Goal: Answer question/provide support: Share knowledge or assist other users

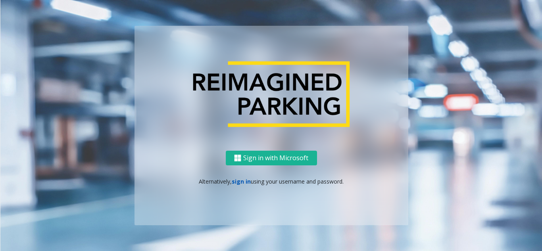
click at [240, 182] on link "sign in" at bounding box center [241, 182] width 19 height 8
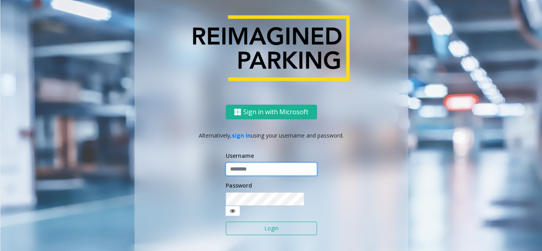
click at [241, 174] on input "text" at bounding box center [271, 169] width 91 height 13
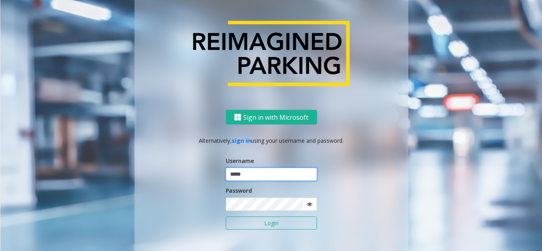
type input "*****"
click at [226, 217] on button "Login" at bounding box center [271, 223] width 91 height 13
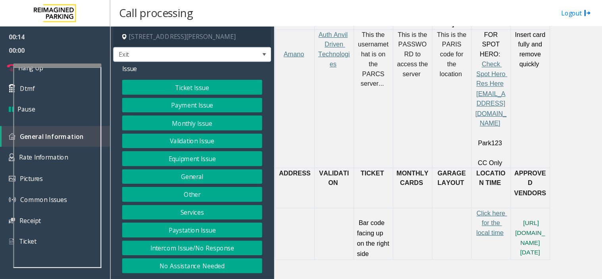
scroll to position [397, 0]
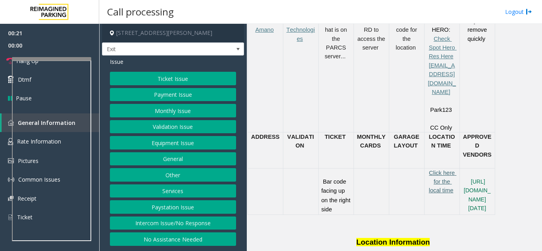
click at [436, 170] on span "Click here for the local time" at bounding box center [443, 182] width 28 height 24
click at [4, 60] on link "Hang Up" at bounding box center [49, 61] width 99 height 19
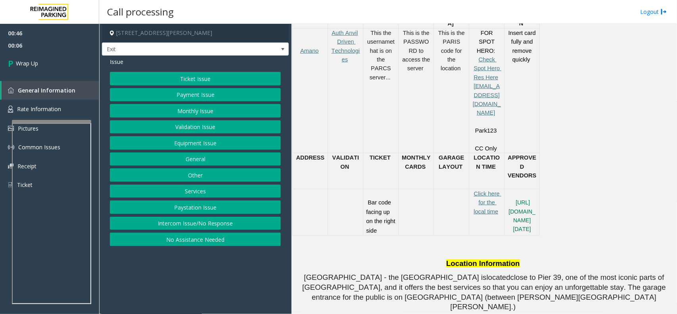
drag, startPoint x: 195, startPoint y: 225, endPoint x: 199, endPoint y: 227, distance: 4.1
click at [199, 227] on button "Intercom Issue/No Response" at bounding box center [195, 223] width 171 height 13
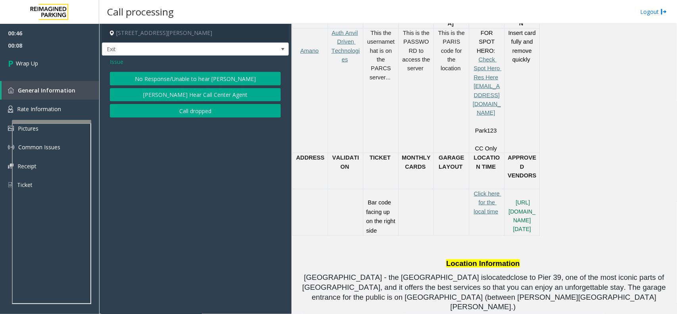
click at [202, 75] on button "No Response/Unable to hear [PERSON_NAME]" at bounding box center [195, 78] width 171 height 13
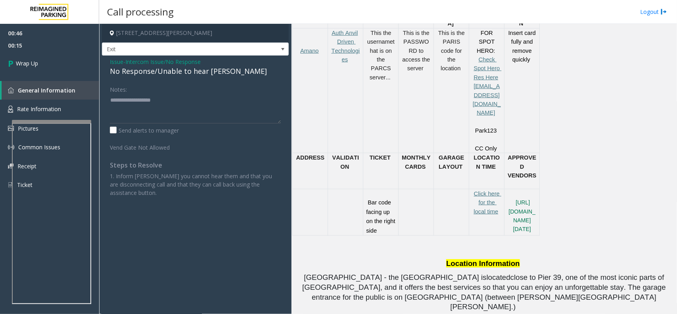
click at [122, 73] on div "No Response/Unable to hear [PERSON_NAME]" at bounding box center [195, 71] width 171 height 11
type textarea "**********"
click at [129, 90] on div "Notes:" at bounding box center [195, 103] width 171 height 41
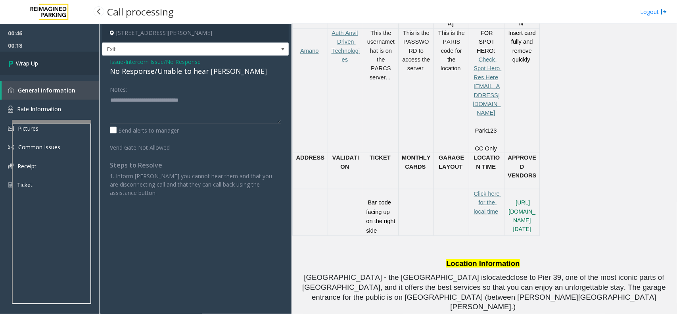
click at [31, 63] on span "Wrap Up" at bounding box center [27, 63] width 22 height 8
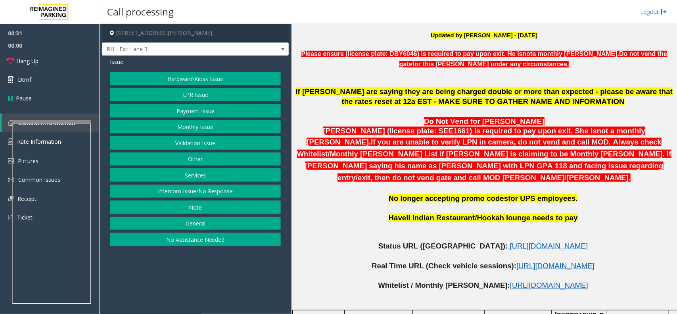
scroll to position [298, 0]
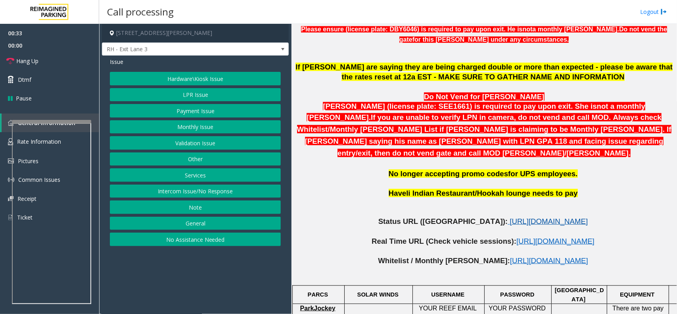
click at [524, 217] on span "[URL][DOMAIN_NAME]" at bounding box center [549, 221] width 78 height 8
click at [72, 58] on link "Hang Up" at bounding box center [49, 61] width 99 height 19
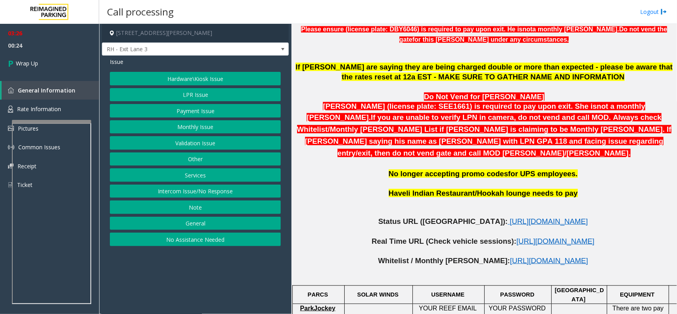
click at [187, 96] on button "LPR Issue" at bounding box center [195, 94] width 171 height 13
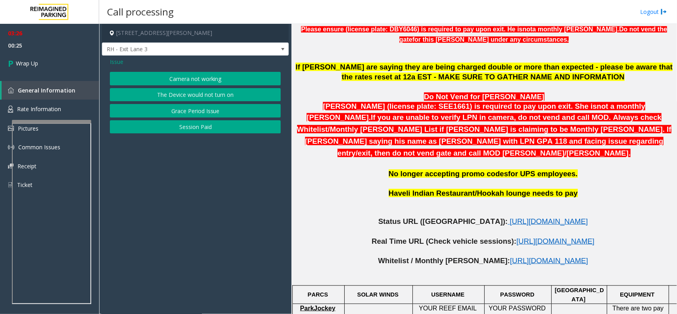
click at [185, 80] on button "Camera not working" at bounding box center [195, 78] width 171 height 13
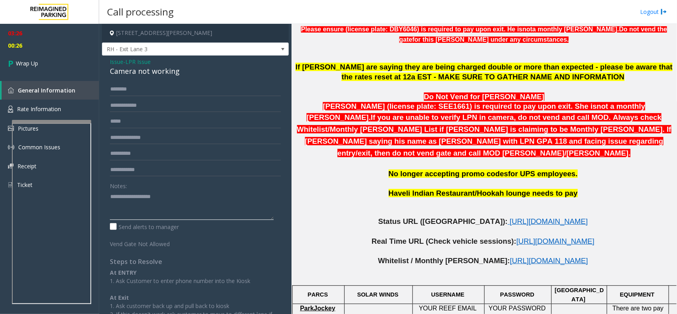
click at [152, 194] on textarea at bounding box center [192, 205] width 164 height 30
click at [135, 196] on textarea at bounding box center [192, 205] width 164 height 30
drag, startPoint x: 108, startPoint y: 60, endPoint x: 174, endPoint y: 78, distance: 68.5
click at [174, 78] on div "Issue - LPR Issue Camera not working Notes: Send alerts to manager Vend Gate No…" at bounding box center [195, 208] width 187 height 304
drag, startPoint x: 177, startPoint y: 77, endPoint x: 110, endPoint y: 64, distance: 67.6
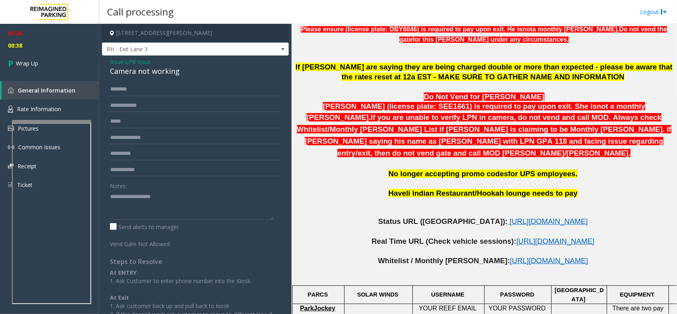
click at [110, 64] on span "Issue" at bounding box center [116, 62] width 13 height 8
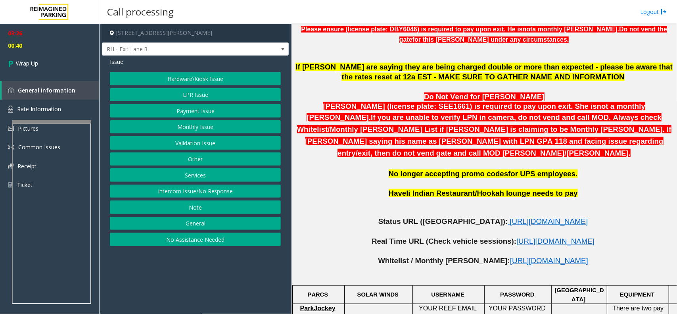
click at [171, 93] on button "LPR Issue" at bounding box center [195, 94] width 171 height 13
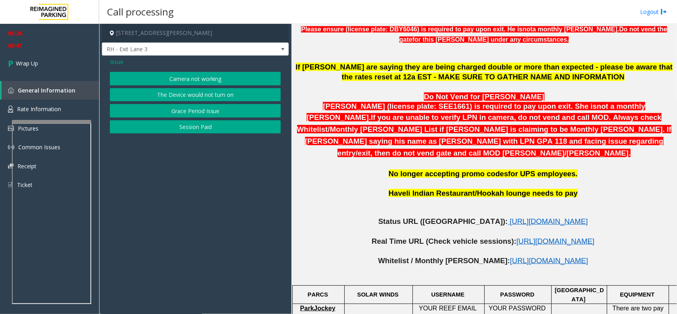
click at [170, 80] on button "Camera not working" at bounding box center [195, 78] width 171 height 13
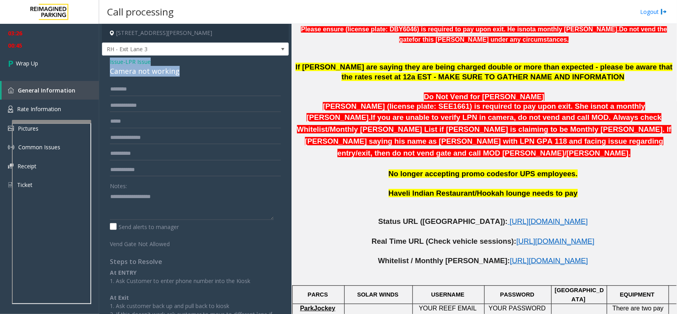
drag, startPoint x: 108, startPoint y: 58, endPoint x: 178, endPoint y: 75, distance: 71.9
click at [178, 75] on div "Issue - LPR Issue Camera not working Notes: Send alerts to manager Vend Gate No…" at bounding box center [195, 208] width 187 height 304
copy div "Issue - LPR Issue Camera not working"
paste textarea "**********"
type textarea "**********"
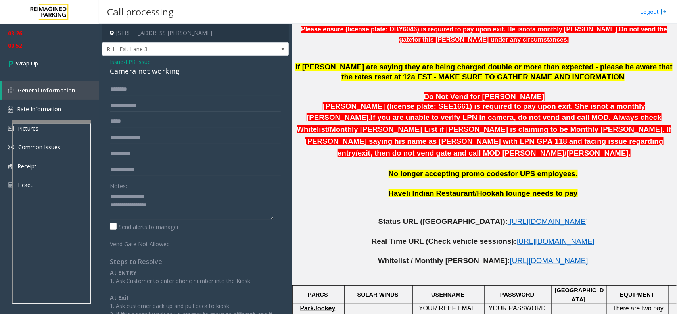
click at [141, 106] on input "text" at bounding box center [195, 105] width 171 height 13
type input "*********"
click at [188, 202] on textarea at bounding box center [192, 205] width 164 height 30
click at [149, 213] on textarea at bounding box center [192, 205] width 164 height 30
click at [150, 213] on textarea at bounding box center [192, 205] width 164 height 30
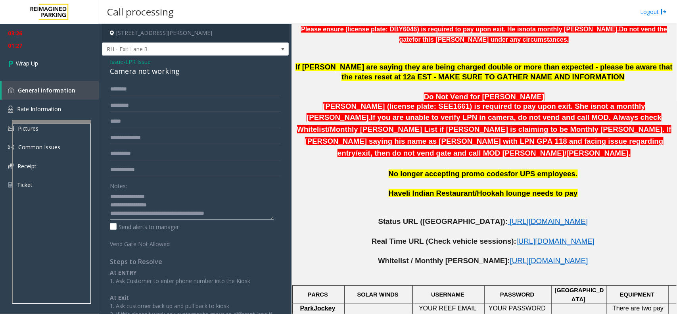
click at [150, 213] on textarea at bounding box center [192, 205] width 164 height 30
click at [152, 212] on textarea at bounding box center [192, 205] width 164 height 30
type textarea "**********"
click at [30, 71] on link "Wrap Up" at bounding box center [49, 63] width 99 height 23
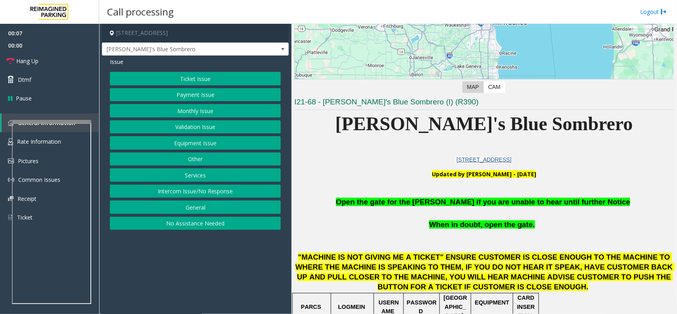
scroll to position [149, 0]
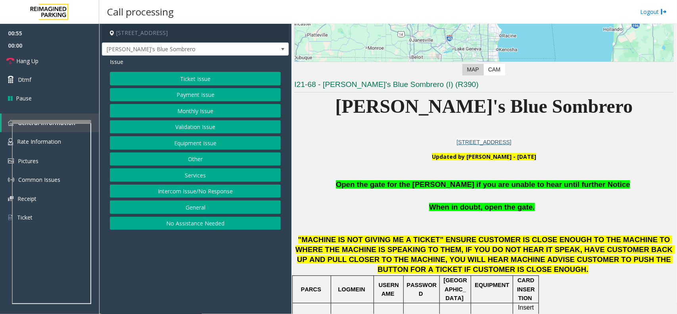
click at [201, 205] on button "General" at bounding box center [195, 206] width 171 height 13
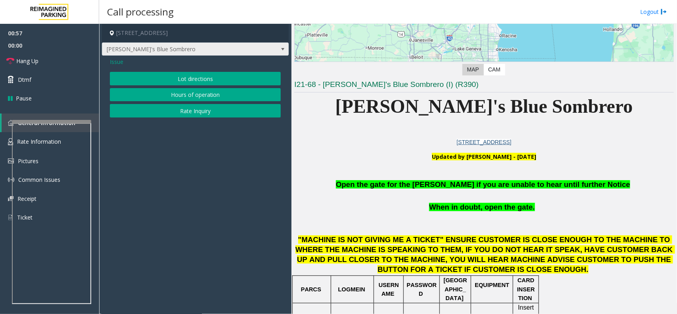
click at [169, 52] on span "[PERSON_NAME]'s Blue Sombrero" at bounding box center [176, 49] width 149 height 13
click at [119, 144] on app-call-processing-form "[STREET_ADDRESS] Jose's Blue Sombrero Issue Lot directions Hours of operation R…" at bounding box center [195, 169] width 192 height 290
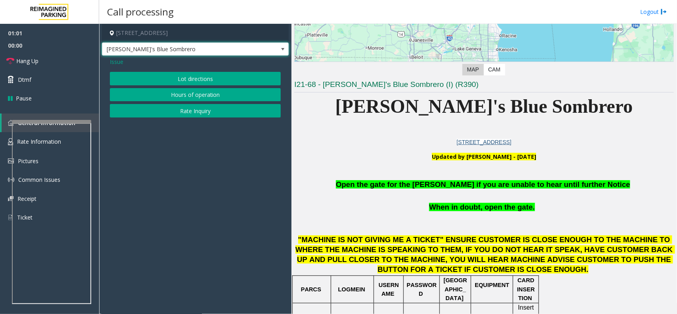
click at [204, 48] on span "[PERSON_NAME]'s Blue Sombrero" at bounding box center [176, 49] width 149 height 13
click at [200, 136] on app-call-processing-form "[STREET_ADDRESS] Jose's Blue Sombrero Issue Lot directions Hours of operation R…" at bounding box center [195, 169] width 192 height 290
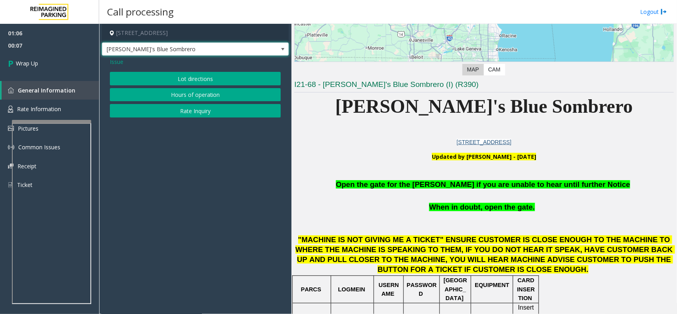
click at [219, 46] on span "[PERSON_NAME]'s Blue Sombrero" at bounding box center [176, 49] width 149 height 13
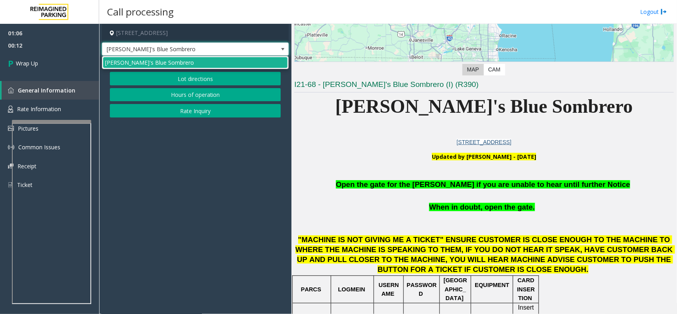
drag, startPoint x: 164, startPoint y: 48, endPoint x: 120, endPoint y: 162, distance: 121.6
click at [120, 162] on app-call-processing-form "[STREET_ADDRESS] Jose's Blue Sombrero Issue Lot directions Hours of operation R…" at bounding box center [195, 169] width 192 height 290
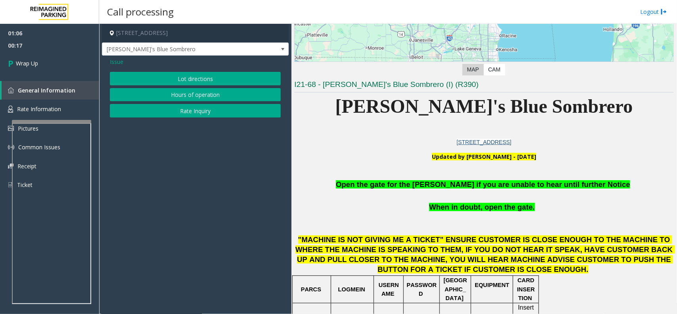
click at [112, 63] on span "Issue" at bounding box center [116, 62] width 13 height 8
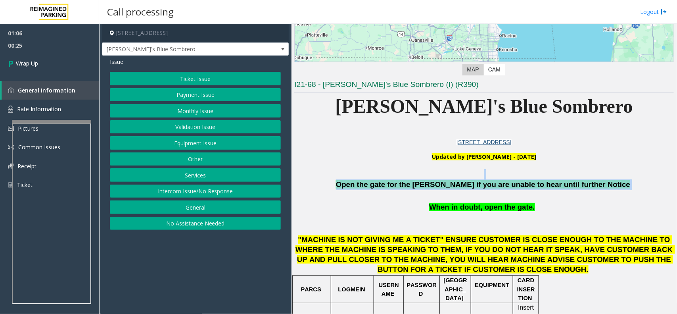
drag, startPoint x: 598, startPoint y: 185, endPoint x: 493, endPoint y: 177, distance: 105.5
click at [493, 177] on div "Open the gate for the [PERSON_NAME] if you are unable to hear until further Not…" at bounding box center [484, 179] width 380 height 21
click at [170, 143] on button "Equipment Issue" at bounding box center [195, 142] width 171 height 13
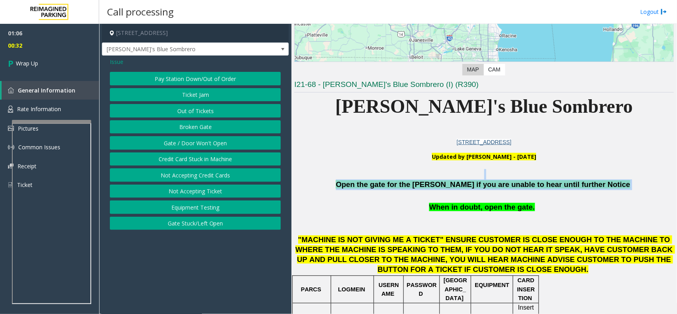
click at [173, 143] on button "Gate / Door Won't Open" at bounding box center [195, 142] width 171 height 13
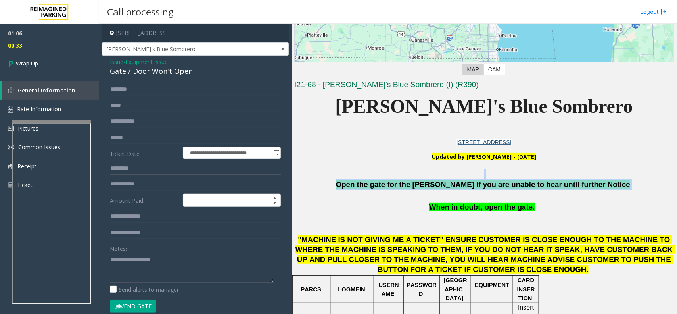
click at [457, 180] on span "Open the gate for the [PERSON_NAME] if you are unable to hear until further Not…" at bounding box center [483, 184] width 294 height 8
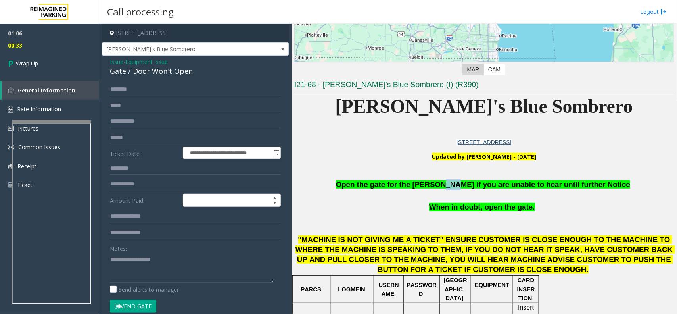
click at [457, 180] on span "Open the gate for the [PERSON_NAME] if you are unable to hear until further Not…" at bounding box center [483, 184] width 294 height 8
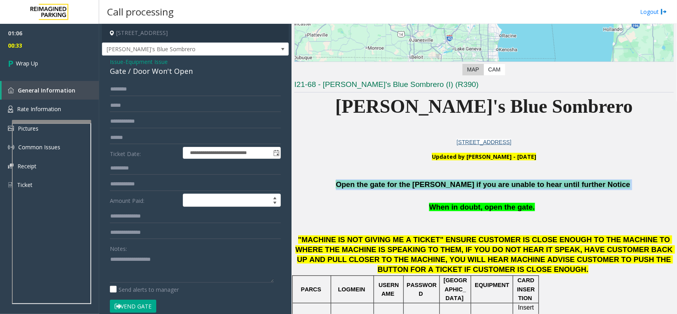
click at [457, 180] on span "Open the gate for the [PERSON_NAME] if you are unable to hear until further Not…" at bounding box center [483, 184] width 294 height 8
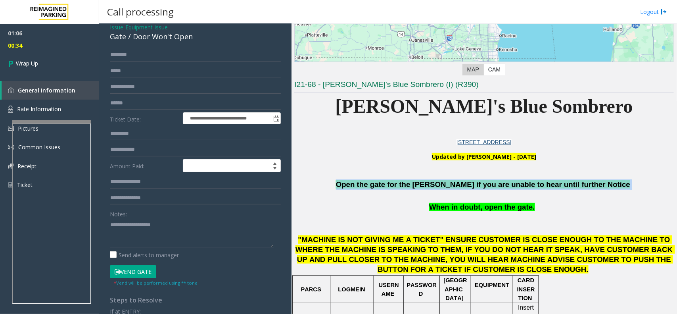
scroll to position [60, 0]
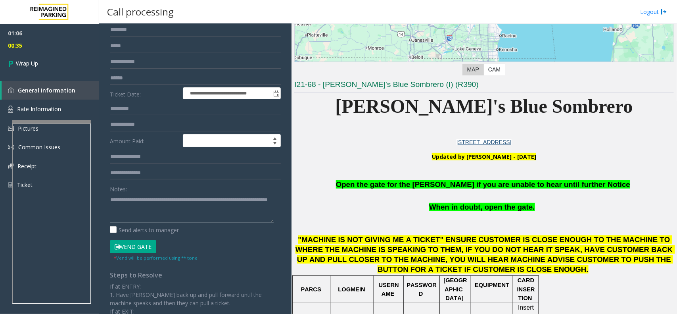
click at [141, 211] on textarea at bounding box center [192, 208] width 164 height 30
click at [179, 208] on textarea at bounding box center [192, 208] width 164 height 30
type textarea "**********"
click at [142, 249] on button "Vend Gate" at bounding box center [133, 246] width 46 height 13
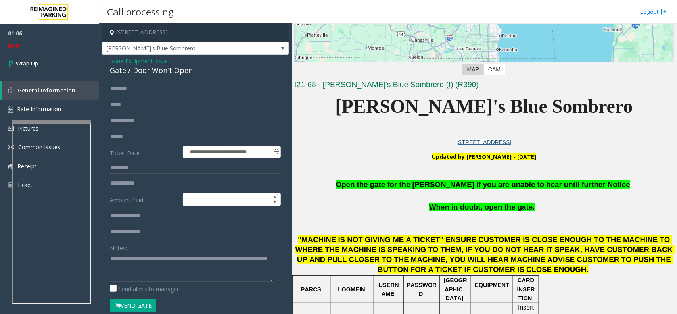
scroll to position [0, 0]
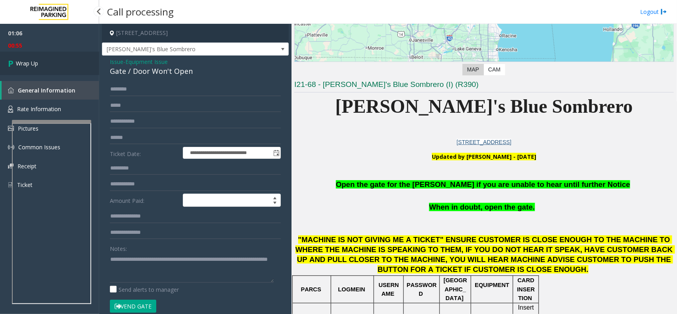
click at [32, 66] on span "Wrap Up" at bounding box center [27, 63] width 22 height 8
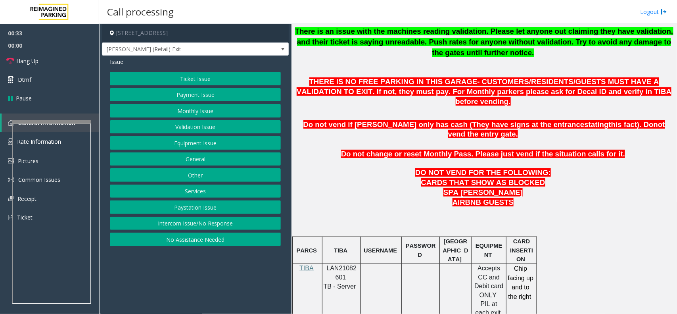
scroll to position [347, 0]
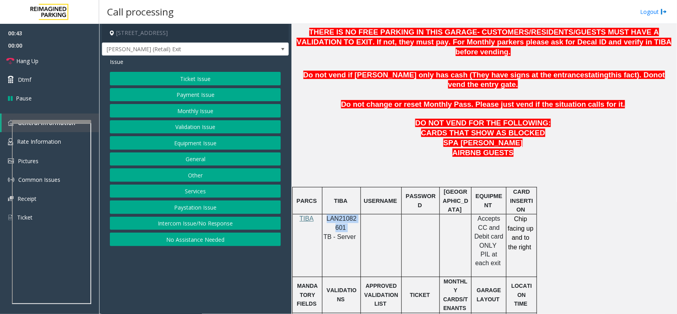
drag, startPoint x: 347, startPoint y: 208, endPoint x: 325, endPoint y: 198, distance: 24.7
click at [325, 214] on div "LAN21082601 TB - Server" at bounding box center [342, 227] width 38 height 27
copy p "LAN21082601"
click at [542, 158] on p at bounding box center [484, 162] width 380 height 9
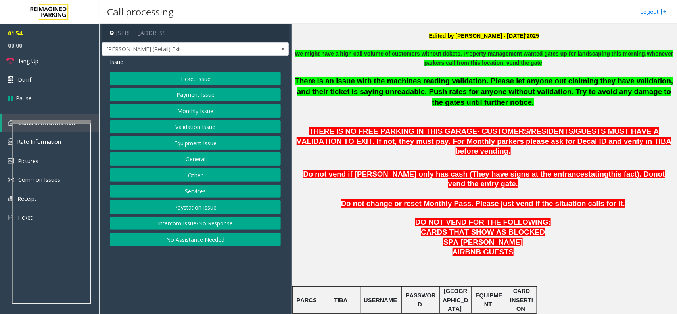
scroll to position [198, 0]
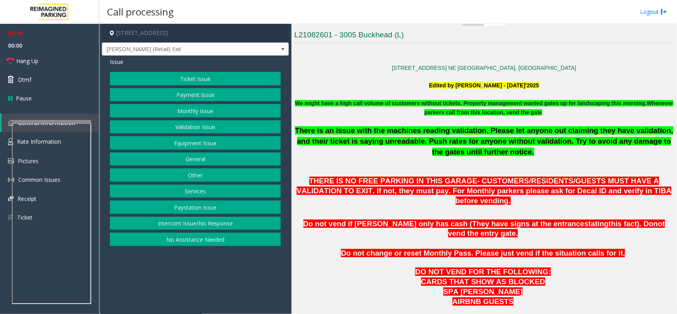
click at [219, 128] on button "Validation Issue" at bounding box center [195, 126] width 171 height 13
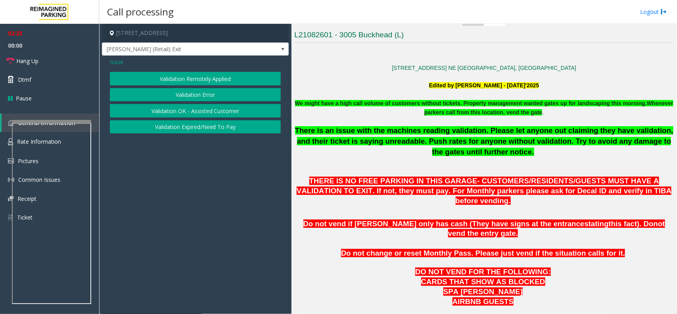
click at [217, 94] on button "Validation Error" at bounding box center [195, 94] width 171 height 13
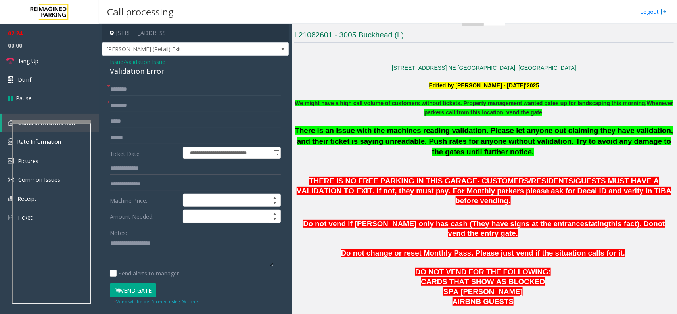
click at [183, 90] on input "text" at bounding box center [195, 89] width 171 height 13
type input "******"
click at [132, 104] on input "text" at bounding box center [195, 105] width 171 height 13
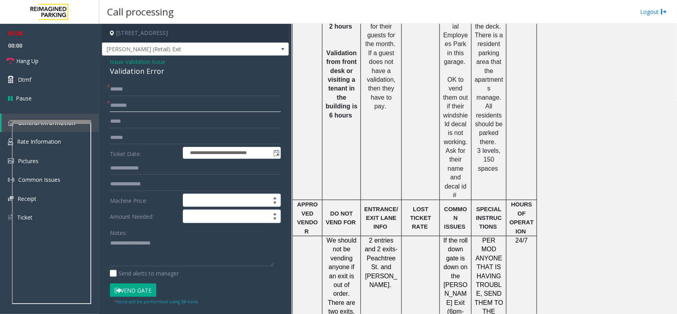
scroll to position [695, 0]
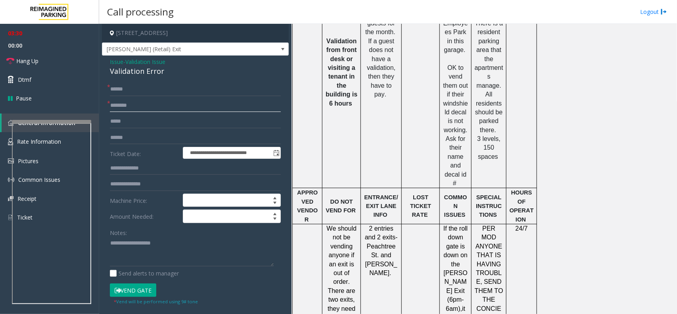
click at [185, 104] on input "text" at bounding box center [195, 105] width 171 height 13
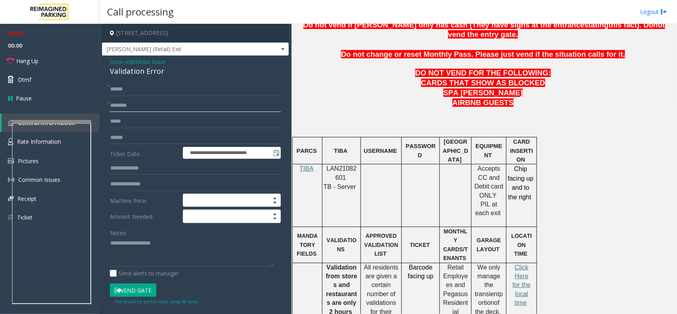
scroll to position [397, 0]
click at [166, 102] on input "text" at bounding box center [195, 105] width 171 height 13
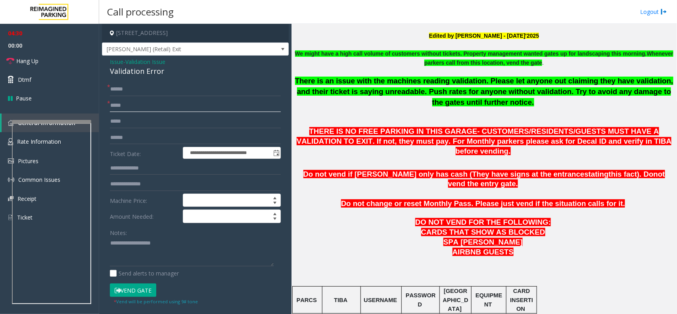
scroll to position [298, 0]
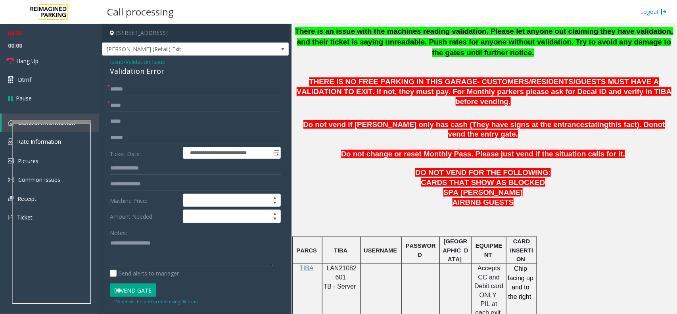
click at [334, 251] on span "LAN21082601" at bounding box center [342, 272] width 30 height 15
copy p "LAN21082601"
click at [159, 108] on input "*****" at bounding box center [195, 105] width 171 height 13
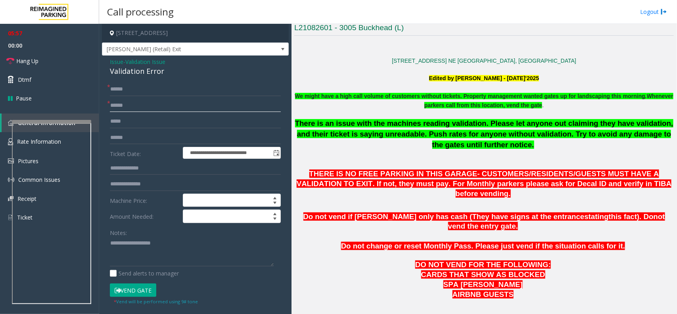
scroll to position [198, 0]
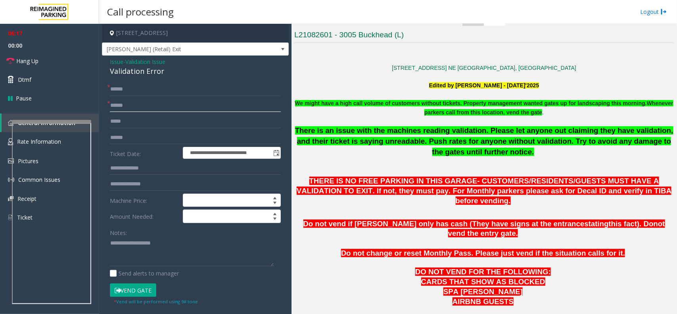
type input "******"
drag, startPoint x: 479, startPoint y: 132, endPoint x: 556, endPoint y: 131, distance: 77.8
click at [542, 131] on span "There is an issue with the machines reading validation. Please let anyone out c…" at bounding box center [484, 140] width 379 height 29
click at [377, 143] on span "There is an issue with the machines reading validation. Please let anyone out c…" at bounding box center [484, 140] width 379 height 29
drag, startPoint x: 345, startPoint y: 143, endPoint x: 415, endPoint y: 141, distance: 69.9
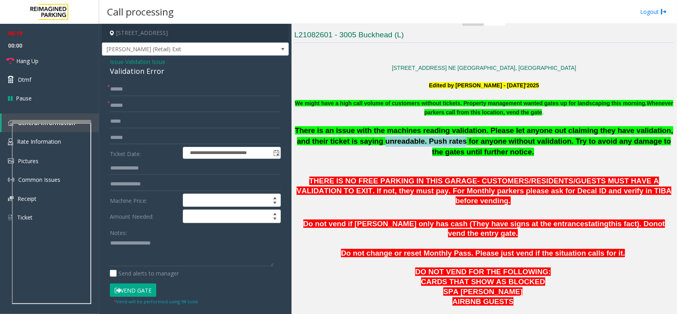
click at [415, 141] on span "There is an issue with the machines reading validation. Please let anyone out c…" at bounding box center [484, 140] width 379 height 29
click at [388, 158] on p "There is an issue with the machines reading validation. Please let anyone out c…" at bounding box center [484, 150] width 380 height 50
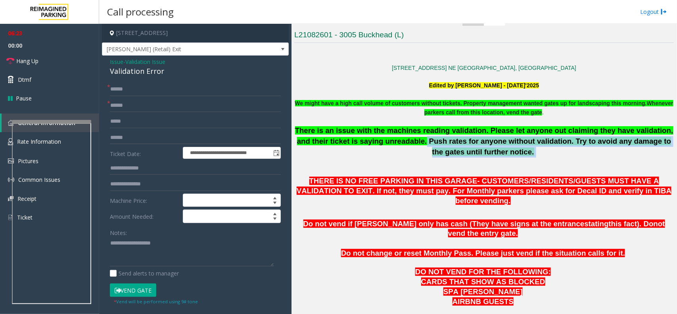
drag, startPoint x: 381, startPoint y: 141, endPoint x: 515, endPoint y: 151, distance: 134.1
click at [515, 151] on p "There is an issue with the machines reading validation. Please let anyone out c…" at bounding box center [484, 150] width 380 height 50
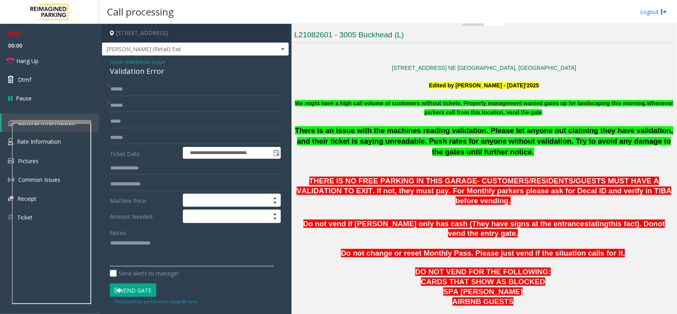
click at [142, 251] on textarea at bounding box center [192, 252] width 164 height 30
click at [131, 137] on input "text" at bounding box center [195, 137] width 171 height 13
click at [122, 133] on input "text" at bounding box center [195, 137] width 171 height 13
click at [52, 62] on link "Hang Up" at bounding box center [49, 61] width 99 height 19
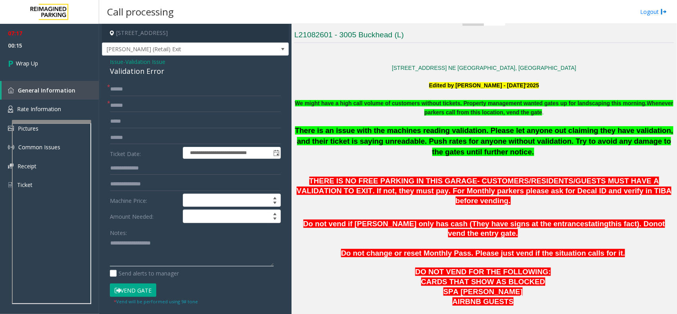
click at [124, 244] on textarea at bounding box center [192, 252] width 164 height 30
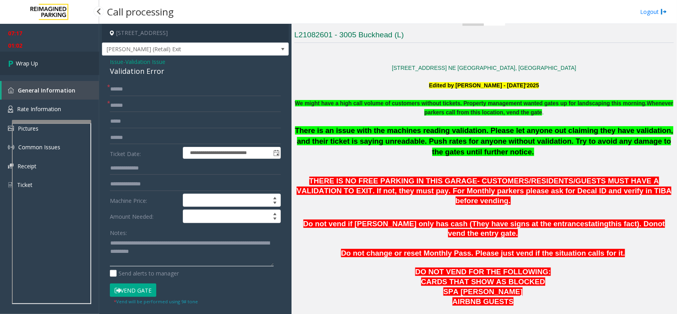
type textarea "**********"
click at [42, 58] on link "Wrap Up" at bounding box center [49, 63] width 99 height 23
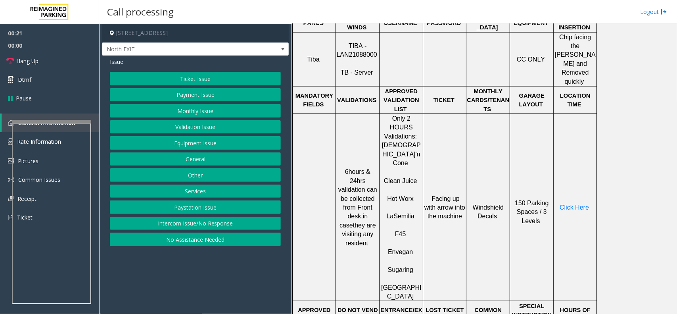
scroll to position [298, 0]
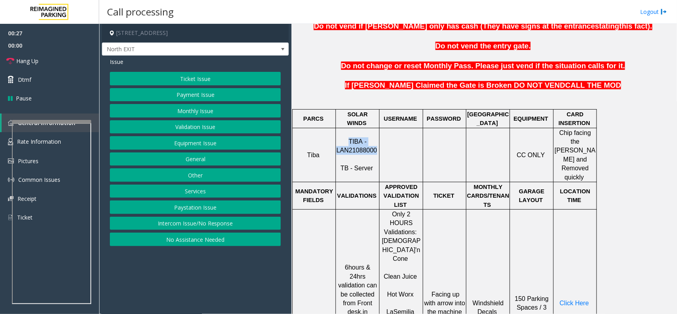
drag, startPoint x: 375, startPoint y: 142, endPoint x: 343, endPoint y: 136, distance: 32.7
click at [343, 137] on p "TIBA - LAN21088000 TB - Server" at bounding box center [358, 155] width 42 height 36
copy span "TIBA - LAN21088000"
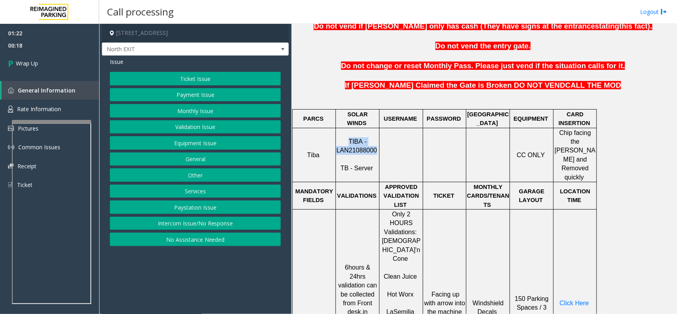
click at [225, 96] on button "Payment Issue" at bounding box center [195, 94] width 171 height 13
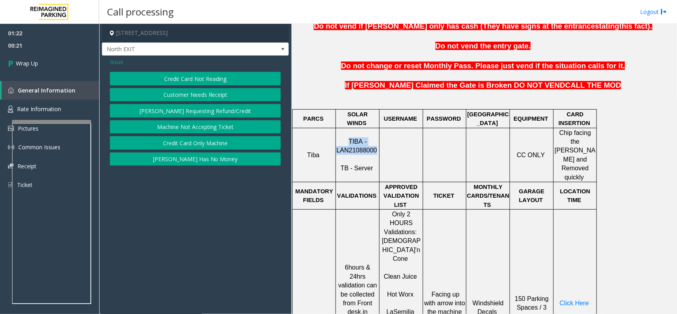
click at [219, 78] on button "Credit Card Not Reading" at bounding box center [195, 78] width 171 height 13
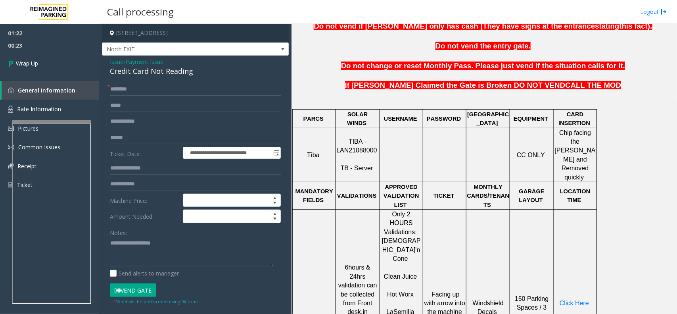
click at [191, 89] on input "text" at bounding box center [195, 89] width 171 height 13
type input "***"
drag, startPoint x: 125, startPoint y: 239, endPoint x: 127, endPoint y: 243, distance: 4.4
click at [127, 241] on textarea at bounding box center [192, 252] width 164 height 30
paste textarea "**********"
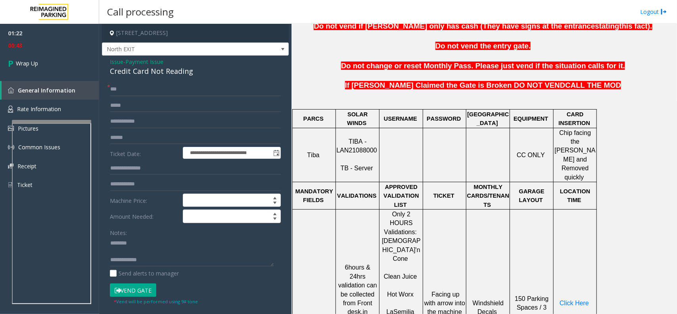
click at [162, 237] on div "Notes:" at bounding box center [195, 246] width 171 height 41
click at [163, 241] on textarea at bounding box center [192, 252] width 164 height 30
click at [158, 251] on textarea at bounding box center [192, 252] width 164 height 30
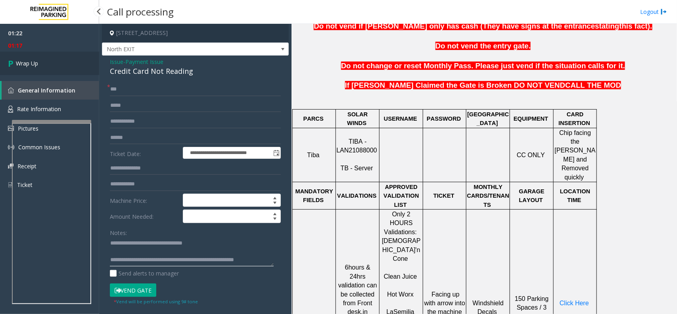
type textarea "**********"
click at [33, 60] on span "Wrap Up" at bounding box center [27, 63] width 22 height 8
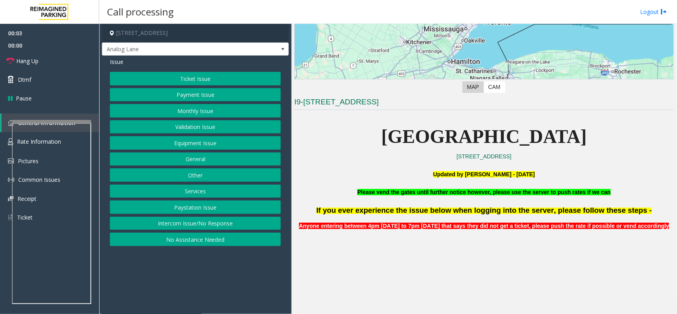
scroll to position [149, 0]
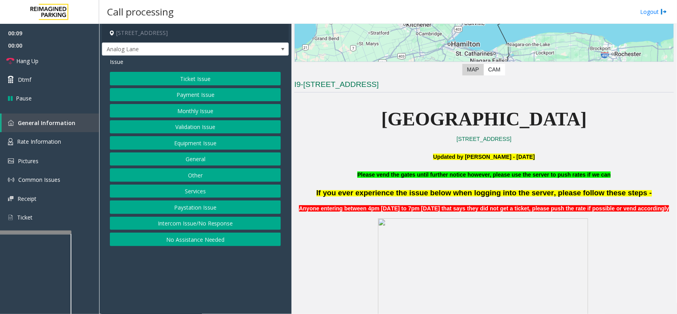
click at [31, 233] on div at bounding box center [31, 232] width 79 height 3
click at [33, 145] on link "Rate Information" at bounding box center [49, 141] width 99 height 19
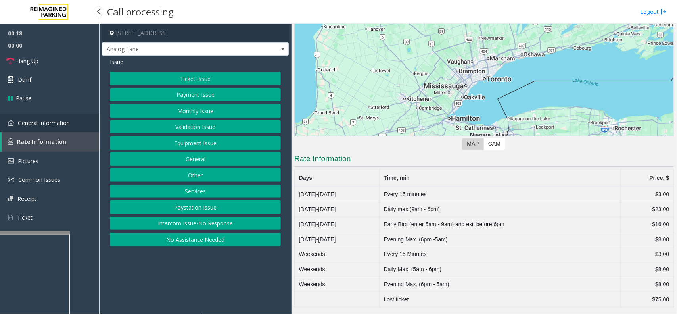
click at [48, 115] on link "General Information" at bounding box center [49, 123] width 99 height 19
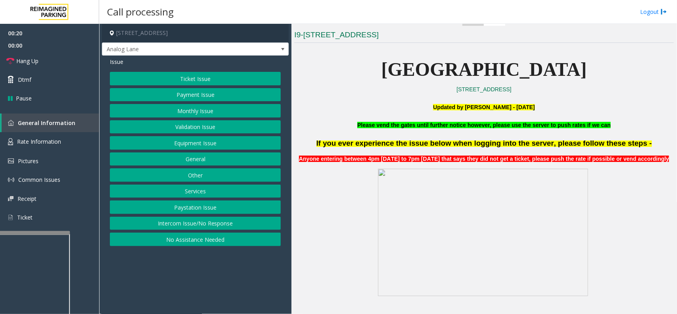
scroll to position [248, 0]
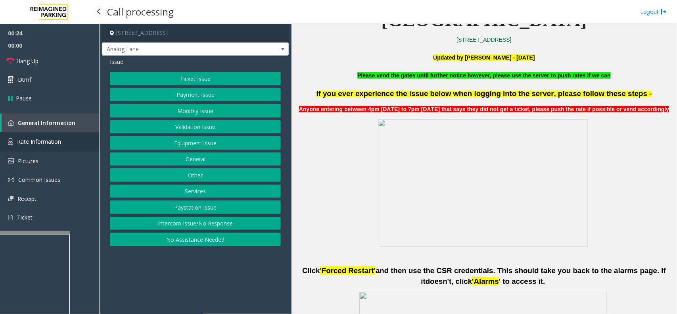
click at [71, 133] on link "Rate Information" at bounding box center [49, 141] width 99 height 19
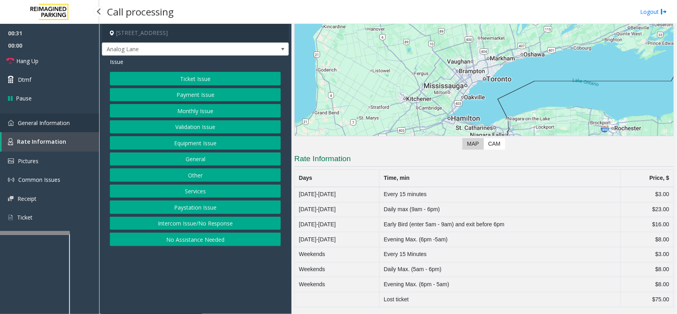
click at [72, 129] on link "General Information" at bounding box center [49, 123] width 99 height 19
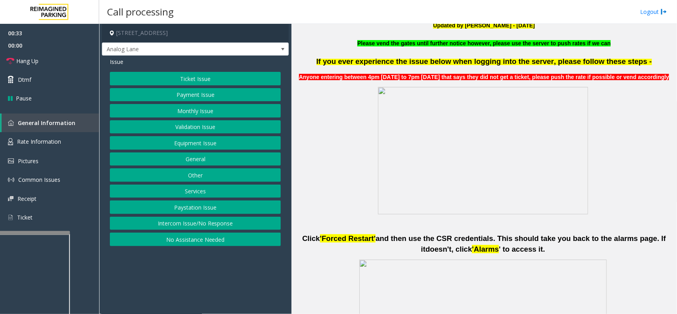
scroll to position [298, 0]
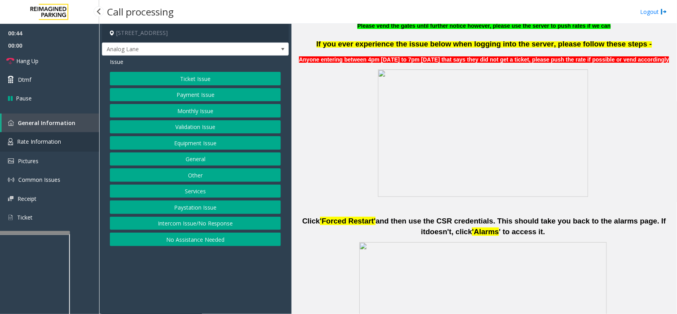
click at [70, 139] on link "Rate Information" at bounding box center [49, 141] width 99 height 19
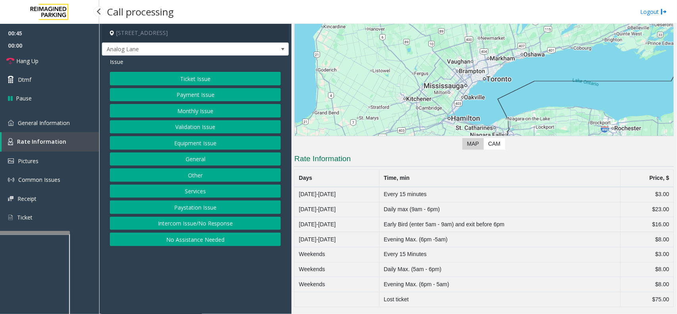
scroll to position [75, 0]
click at [46, 125] on span "General Information" at bounding box center [44, 123] width 52 height 8
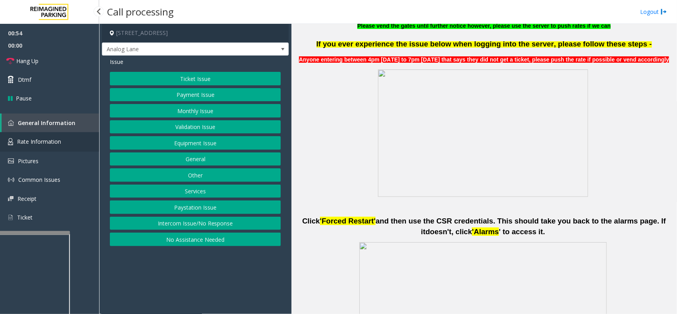
click at [48, 143] on span "Rate Information" at bounding box center [39, 142] width 44 height 8
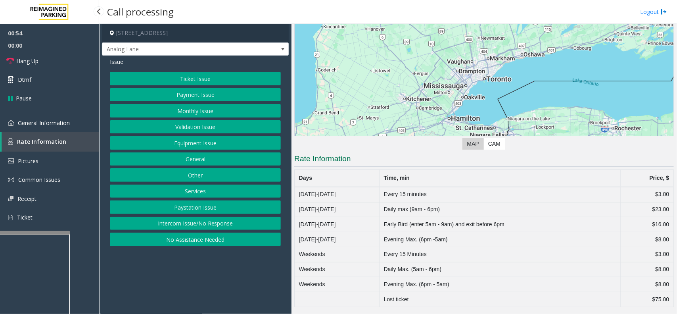
scroll to position [75, 0]
click at [67, 120] on span "General Information" at bounding box center [44, 123] width 52 height 8
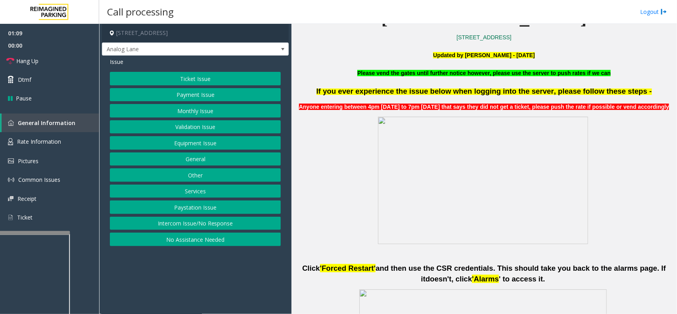
scroll to position [248, 0]
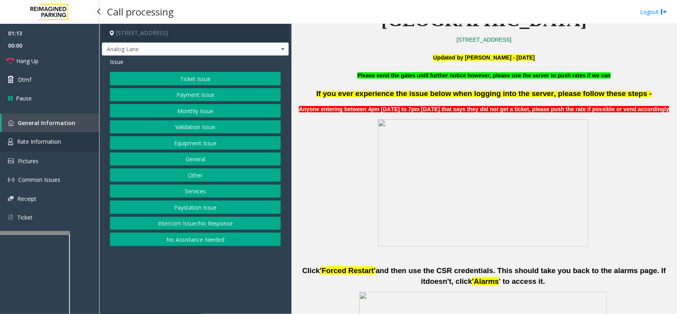
click at [16, 132] on link "Rate Information" at bounding box center [49, 141] width 99 height 19
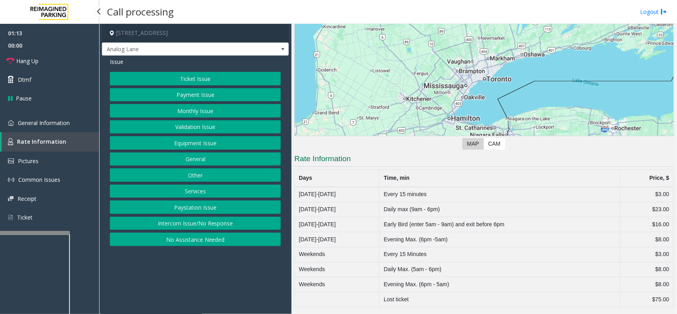
scroll to position [75, 0]
click at [40, 121] on span "General Information" at bounding box center [44, 123] width 52 height 8
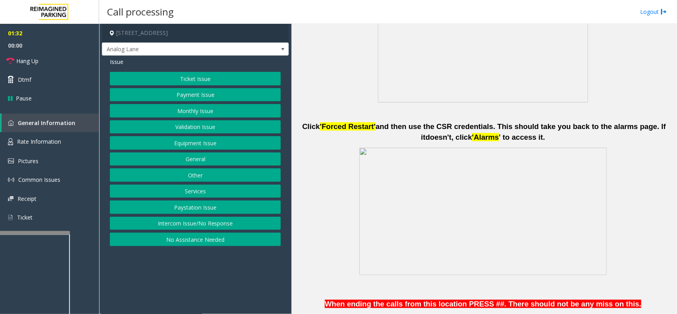
scroll to position [446, 0]
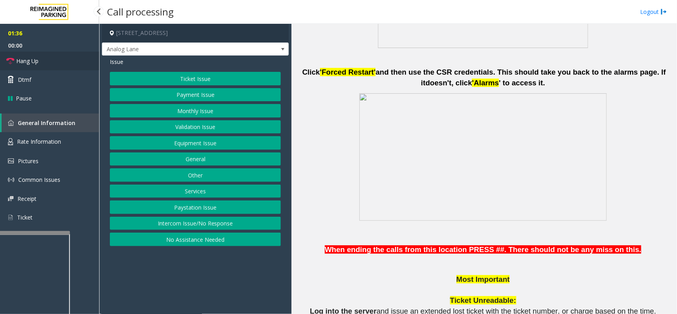
click at [41, 62] on link "Hang Up" at bounding box center [49, 61] width 99 height 19
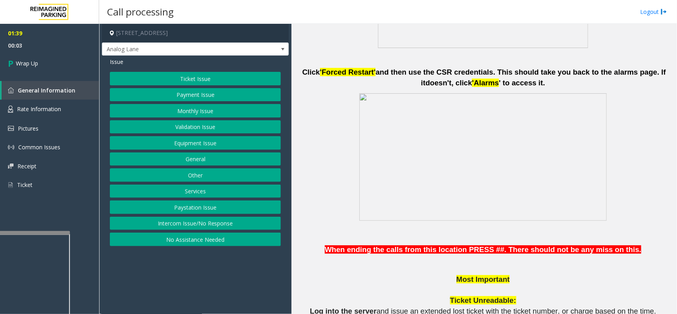
click at [199, 158] on button "General" at bounding box center [195, 158] width 171 height 13
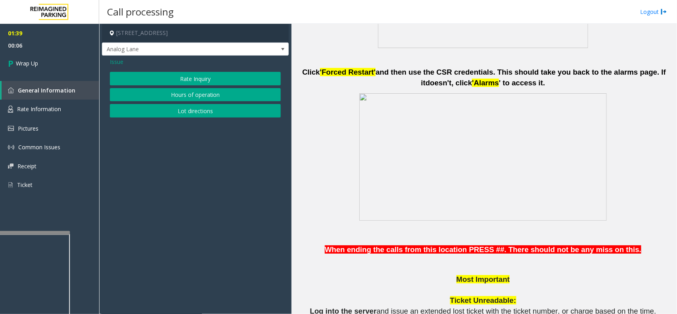
click at [115, 65] on span "Issue" at bounding box center [116, 62] width 13 height 8
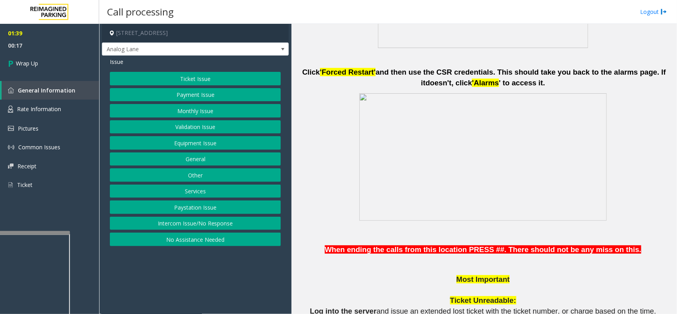
click at [215, 75] on button "Ticket Issue" at bounding box center [195, 78] width 171 height 13
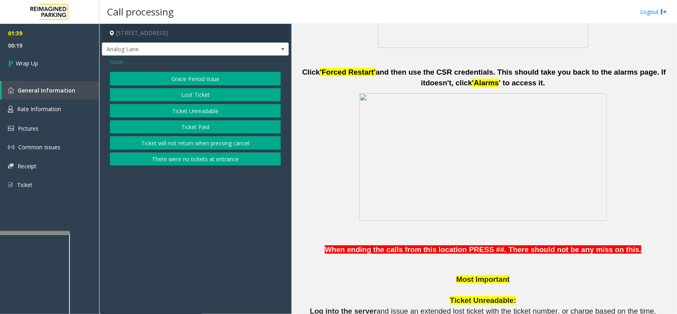
click at [202, 96] on button "Lost Ticket" at bounding box center [195, 94] width 171 height 13
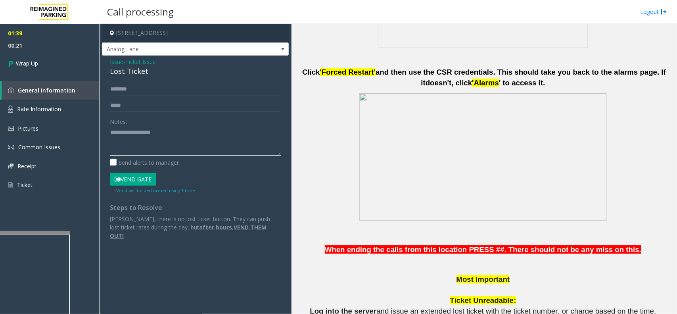
click at [157, 129] on textarea at bounding box center [195, 141] width 171 height 30
drag, startPoint x: 111, startPoint y: 60, endPoint x: 146, endPoint y: 68, distance: 36.0
click at [146, 68] on div "Issue - Ticket Issue Lost Ticket" at bounding box center [195, 67] width 171 height 19
copy div "ssue - Ticket Issue Lost Ticket"
paste textarea "**********"
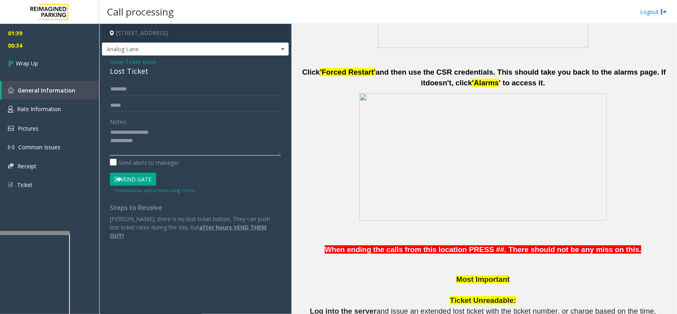
click at [110, 132] on textarea at bounding box center [195, 141] width 171 height 30
click at [154, 142] on textarea at bounding box center [195, 141] width 171 height 30
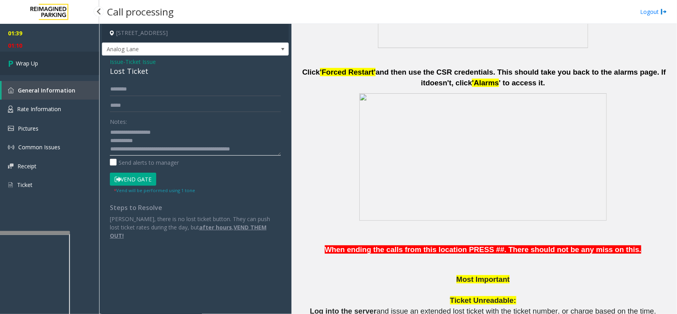
type textarea "**********"
click at [58, 62] on link "Wrap Up" at bounding box center [49, 63] width 99 height 23
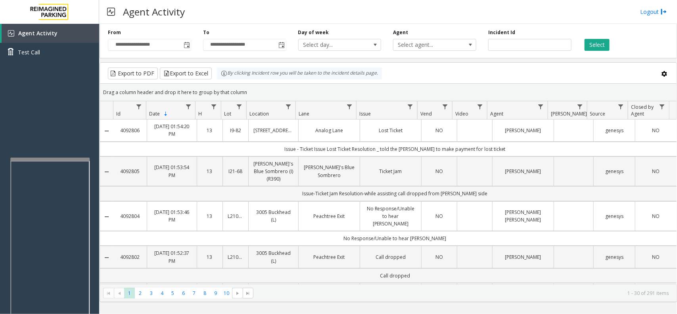
click at [57, 159] on div at bounding box center [49, 159] width 79 height 3
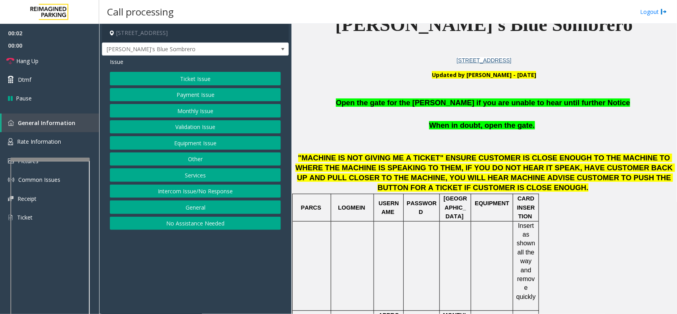
scroll to position [248, 0]
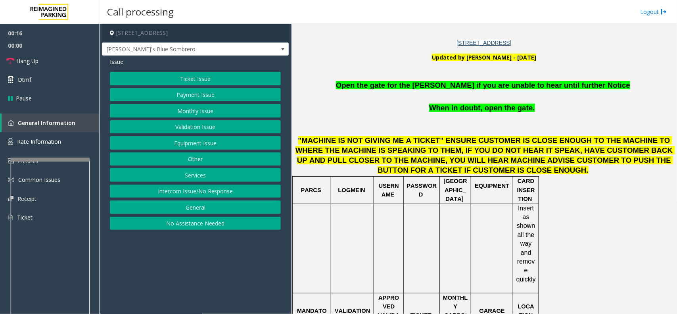
click at [205, 160] on button "Other" at bounding box center [195, 158] width 171 height 13
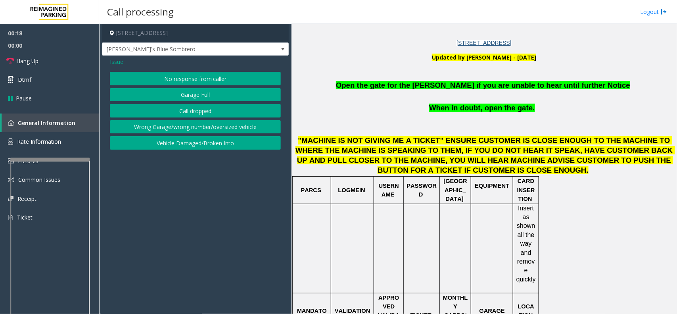
click at [187, 77] on button "No response from caller" at bounding box center [195, 78] width 171 height 13
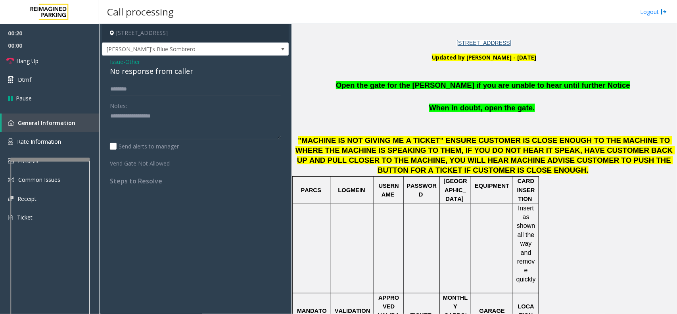
click at [130, 62] on span "Other" at bounding box center [132, 62] width 15 height 8
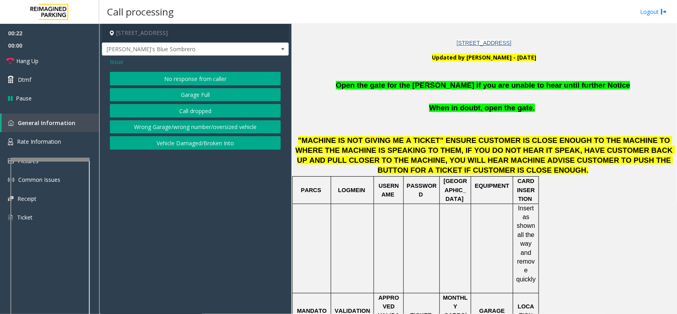
click at [111, 62] on span "Issue" at bounding box center [116, 62] width 13 height 8
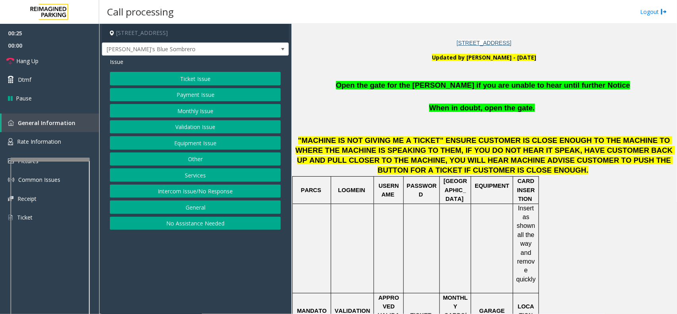
click at [198, 173] on button "Services" at bounding box center [195, 174] width 171 height 13
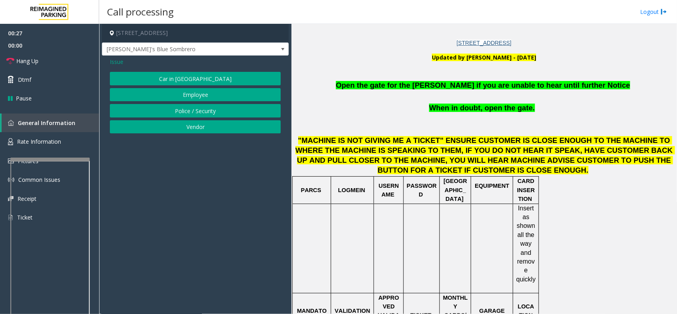
click at [114, 60] on span "Issue" at bounding box center [116, 62] width 13 height 8
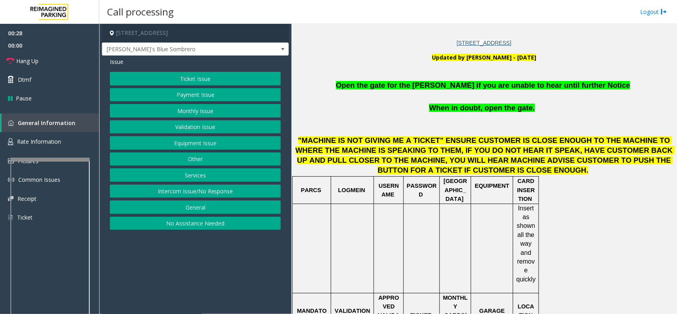
click at [173, 191] on button "Intercom Issue/No Response" at bounding box center [195, 191] width 171 height 13
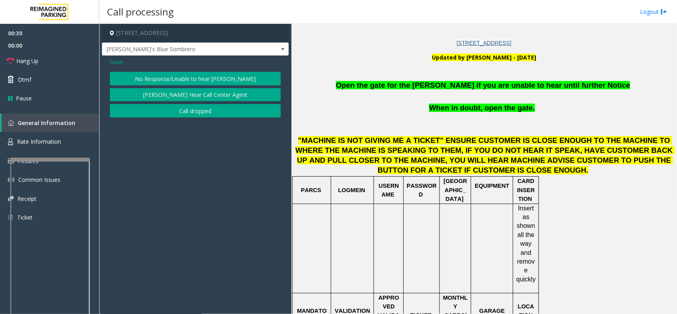
click at [169, 80] on button "No Response/Unable to hear [PERSON_NAME]" at bounding box center [195, 78] width 171 height 13
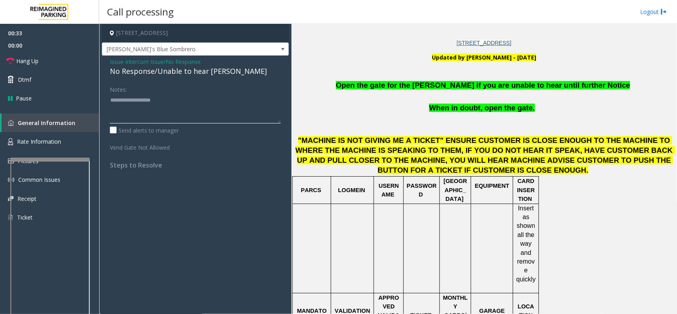
click at [140, 105] on textarea at bounding box center [195, 109] width 171 height 30
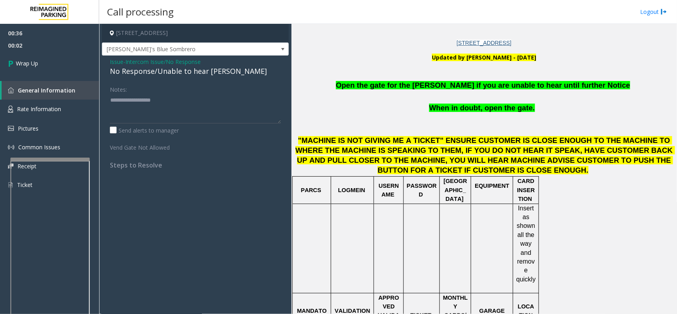
click at [127, 63] on span "- Intercom Issue/No Response" at bounding box center [161, 62] width 77 height 8
click at [119, 60] on span "Issue" at bounding box center [116, 62] width 13 height 8
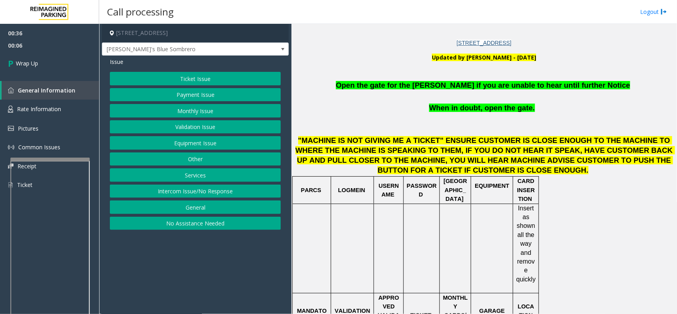
click at [165, 75] on button "Ticket Issue" at bounding box center [195, 78] width 171 height 13
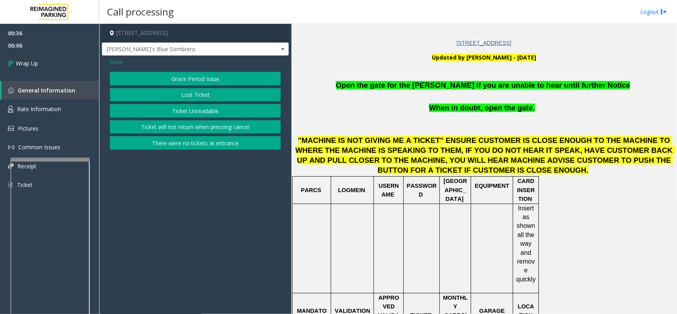
click at [177, 73] on button "Grace Period Issue" at bounding box center [195, 78] width 171 height 13
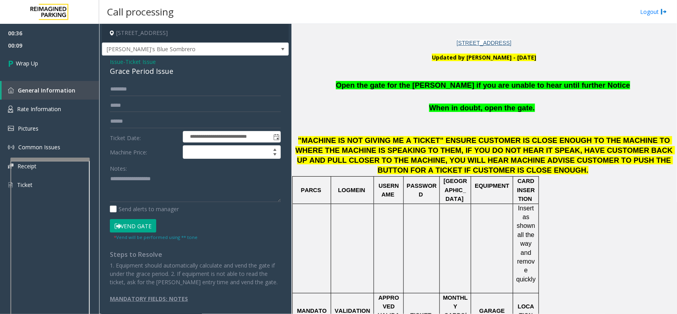
click at [117, 64] on span "Issue" at bounding box center [116, 62] width 13 height 8
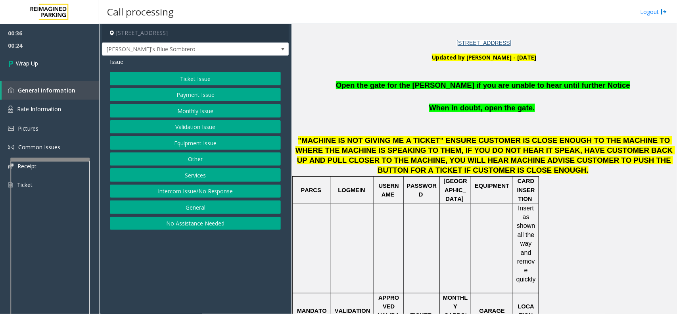
click at [164, 193] on button "Intercom Issue/No Response" at bounding box center [195, 191] width 171 height 13
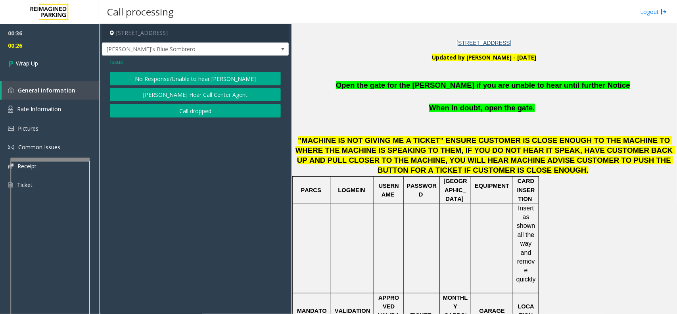
click at [188, 78] on button "No Response/Unable to hear [PERSON_NAME]" at bounding box center [195, 78] width 171 height 13
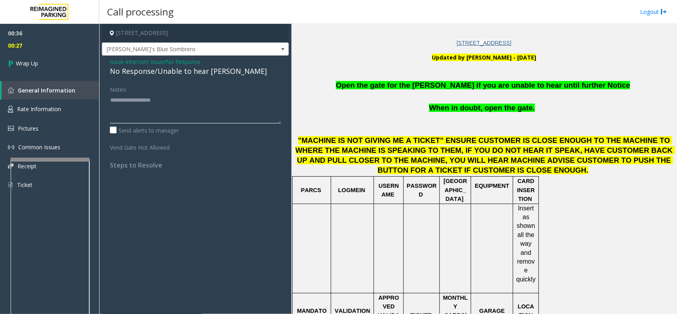
click at [183, 106] on textarea at bounding box center [195, 109] width 171 height 30
type textarea "**********"
click at [22, 64] on span "Wrap Up" at bounding box center [27, 63] width 22 height 8
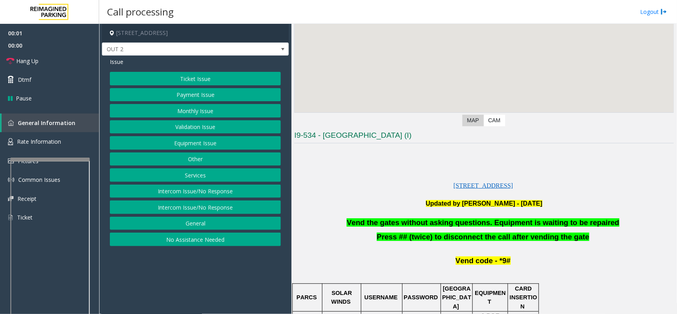
scroll to position [99, 0]
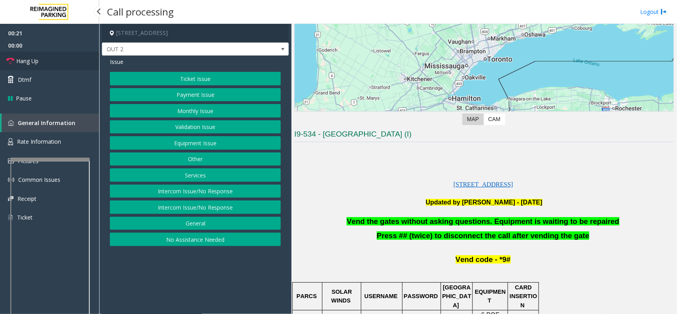
click at [46, 58] on link "Hang Up" at bounding box center [49, 61] width 99 height 19
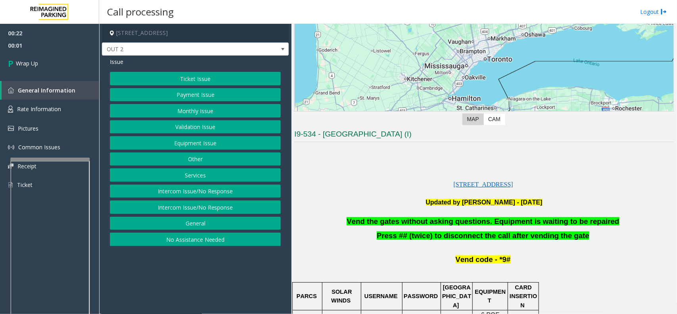
click at [196, 142] on button "Equipment Issue" at bounding box center [195, 142] width 171 height 13
click at [204, 139] on button "Gate / Door Won't Open" at bounding box center [195, 142] width 171 height 13
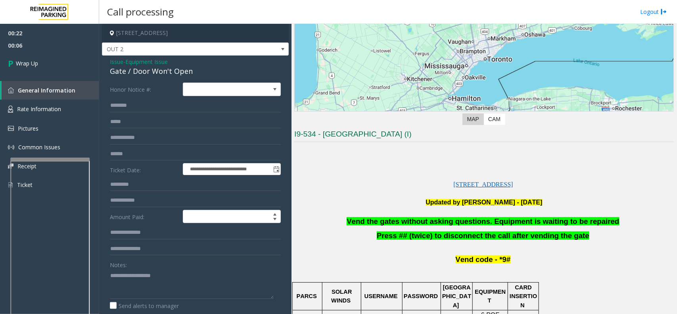
click at [366, 221] on span "Vend the gates without asking questions. Equipment is waiting to be repaired" at bounding box center [483, 221] width 273 height 8
click at [372, 221] on span "Vend the gates without asking questions. Equipment is waiting to be repaired" at bounding box center [483, 221] width 273 height 8
click at [371, 221] on span "Vend the gates without asking questions. Equipment is waiting to be repaired" at bounding box center [483, 221] width 273 height 8
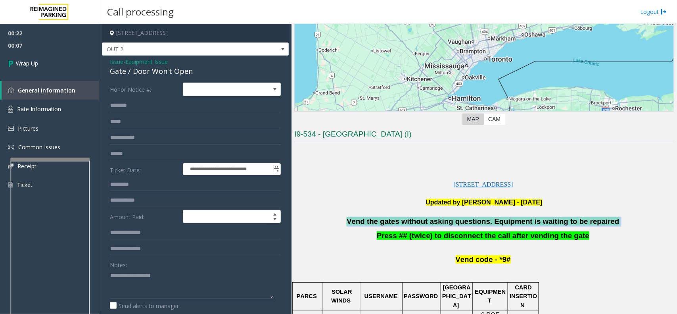
click at [371, 221] on span "Vend the gates without asking questions. Equipment is waiting to be repaired" at bounding box center [483, 221] width 273 height 8
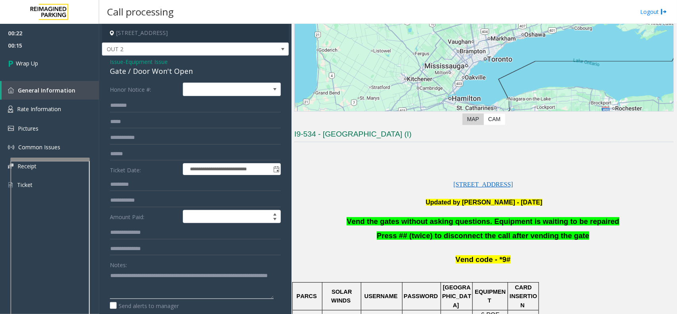
scroll to position [8, 0]
type textarea "**********"
click at [61, 67] on link "Wrap Up" at bounding box center [49, 63] width 99 height 23
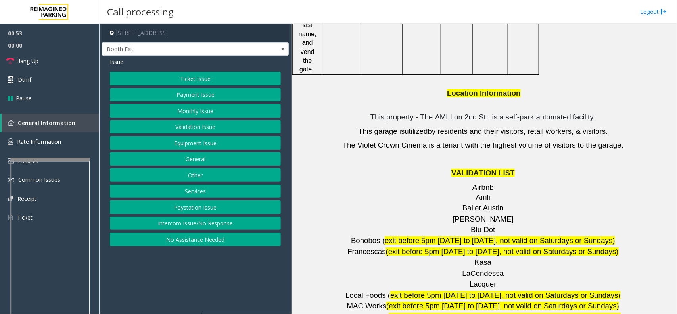
scroll to position [1042, 0]
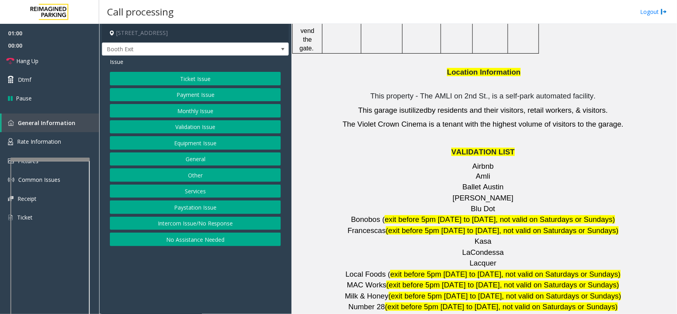
click at [200, 129] on button "Validation Issue" at bounding box center [195, 126] width 171 height 13
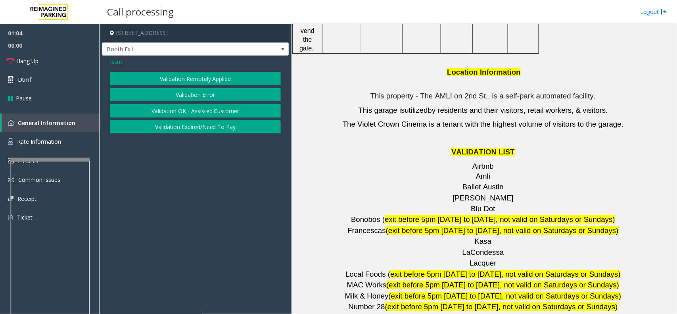
click at [206, 92] on button "Validation Error" at bounding box center [195, 94] width 171 height 13
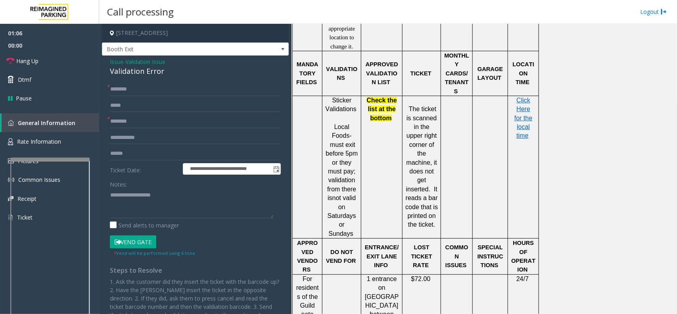
scroll to position [645, 0]
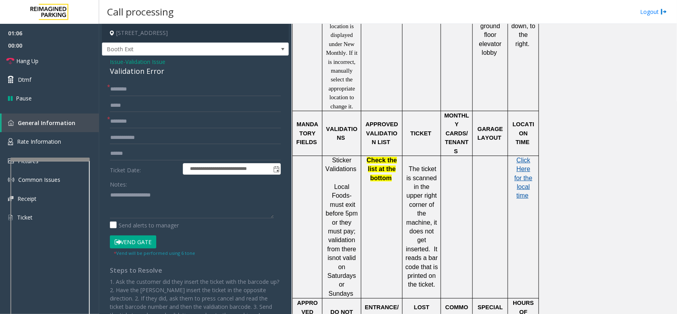
click at [524, 183] on span "Click Here for the local time" at bounding box center [524, 178] width 18 height 42
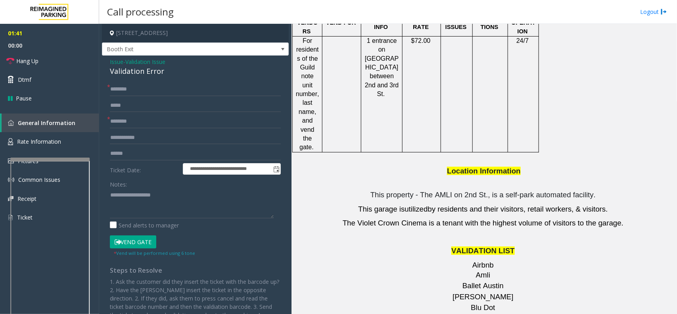
scroll to position [992, 0]
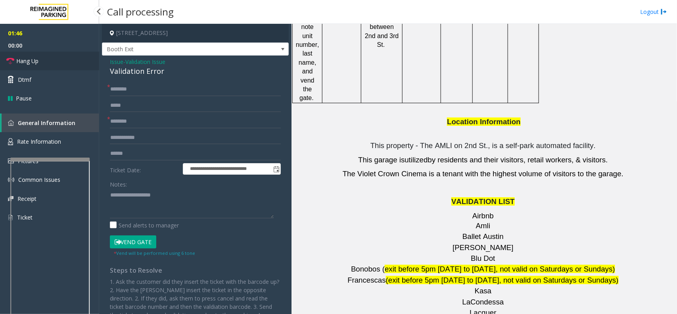
click at [42, 62] on link "Hang Up" at bounding box center [49, 61] width 99 height 19
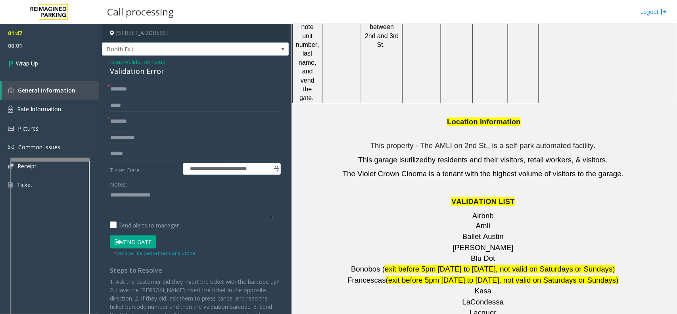
click at [136, 58] on span "Validation Issue" at bounding box center [145, 62] width 40 height 8
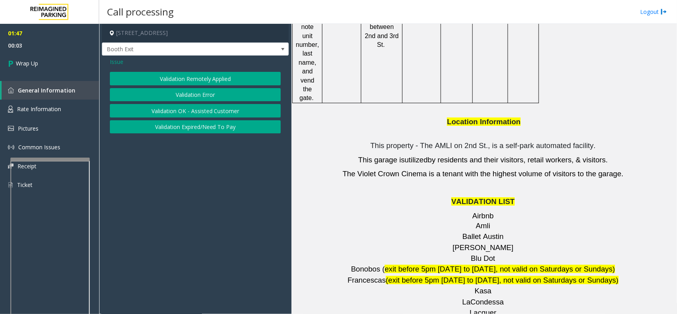
click at [165, 112] on button "Validation OK - Assisted Customer" at bounding box center [195, 110] width 171 height 13
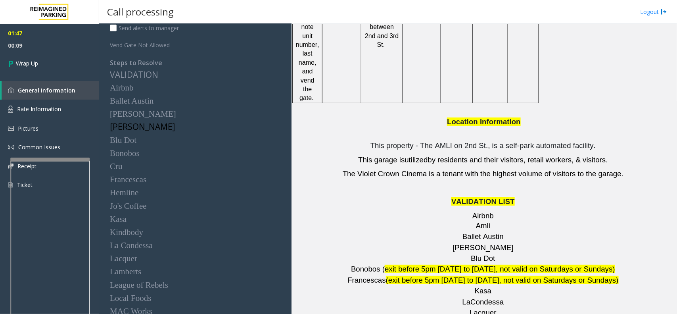
scroll to position [131, 0]
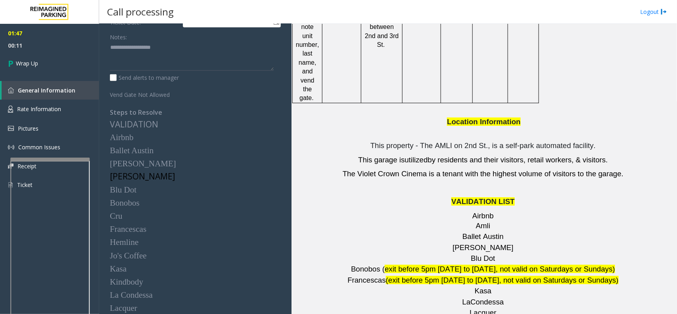
click at [139, 151] on span "Ballet Austin" at bounding box center [132, 151] width 44 height 10
click at [140, 152] on span "Ballet Austin" at bounding box center [132, 151] width 44 height 10
click at [142, 153] on span "Ballet Austin" at bounding box center [132, 151] width 44 height 10
click at [173, 146] on h4 "Ballet Austin" at bounding box center [195, 150] width 171 height 10
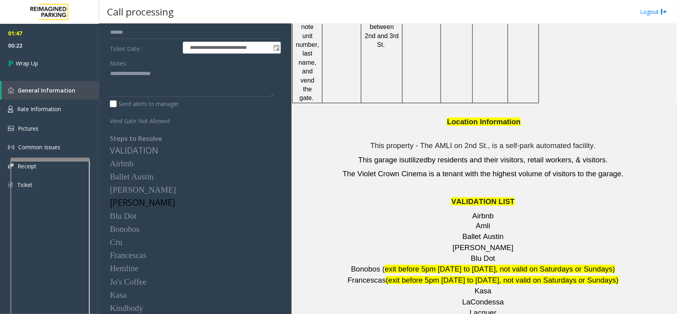
scroll to position [82, 0]
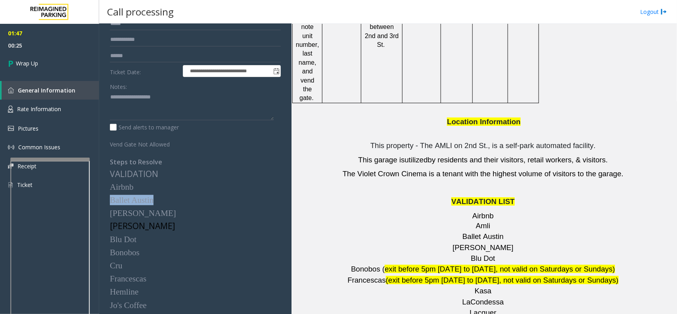
drag, startPoint x: 157, startPoint y: 200, endPoint x: 111, endPoint y: 198, distance: 45.7
click at [111, 198] on h4 "Ballet Austin" at bounding box center [195, 200] width 171 height 10
drag, startPoint x: 112, startPoint y: 199, endPoint x: 165, endPoint y: 221, distance: 57.3
click at [165, 221] on h4 "[PERSON_NAME]" at bounding box center [195, 226] width 171 height 10
click at [151, 202] on span "Ballet Austin" at bounding box center [132, 200] width 44 height 10
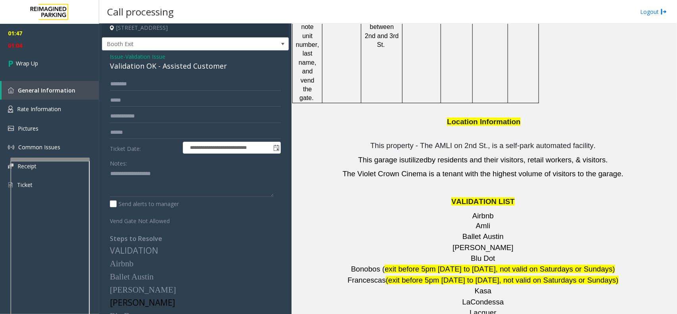
scroll to position [0, 0]
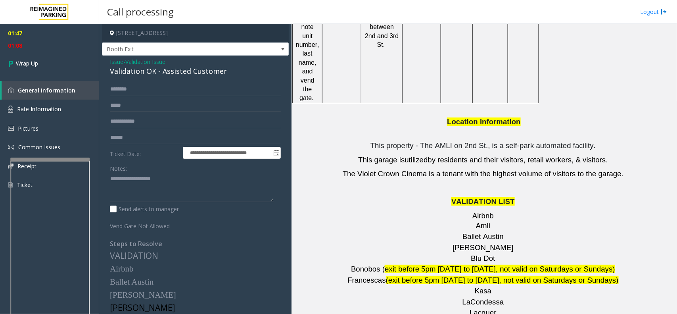
click at [110, 71] on div "Validation OK - Assisted Customer" at bounding box center [195, 71] width 171 height 11
copy div "Validation OK - Assisted Customer"
paste textarea "**********"
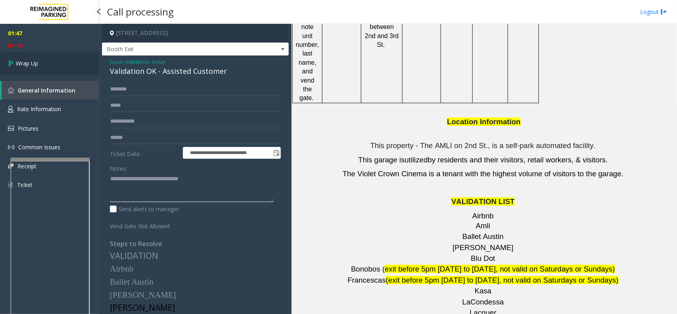
type textarea "**********"
click at [50, 69] on link "Wrap Up" at bounding box center [49, 63] width 99 height 23
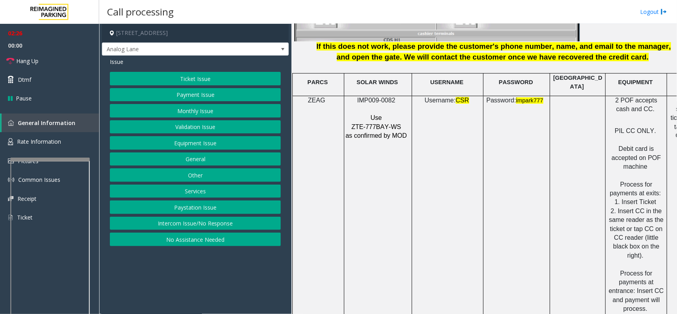
scroll to position [1091, 0]
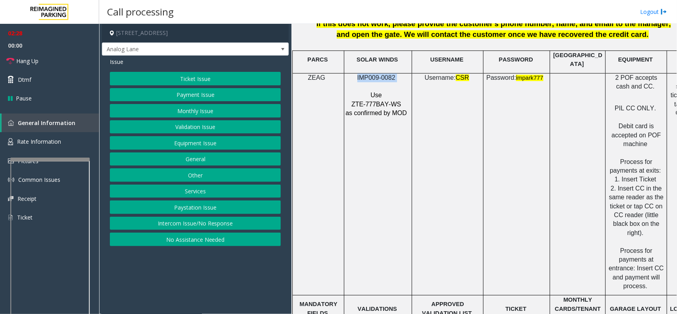
drag, startPoint x: 358, startPoint y: 72, endPoint x: 404, endPoint y: 72, distance: 46.4
click at [404, 73] on p "IMP009-0082" at bounding box center [377, 77] width 64 height 9
copy p "IMP009-0082"
click at [187, 77] on button "Ticket Issue" at bounding box center [195, 78] width 171 height 13
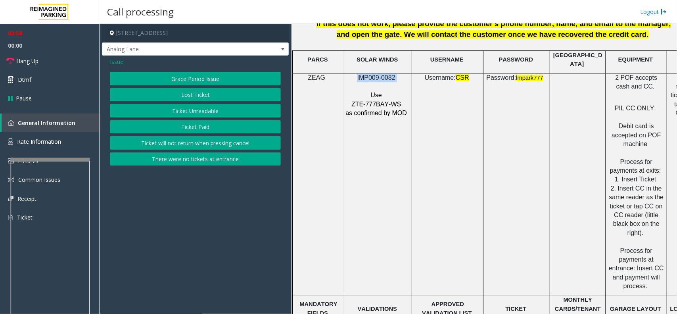
click at [207, 111] on button "Ticket Unreadable" at bounding box center [195, 110] width 171 height 13
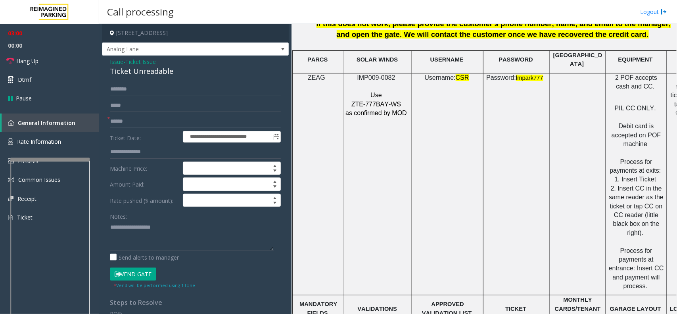
click at [125, 119] on input "text" at bounding box center [195, 121] width 171 height 13
type input "*"
type input "******"
click at [175, 81] on div "**********" at bounding box center [195, 253] width 187 height 395
click at [160, 83] on input "text" at bounding box center [195, 89] width 171 height 13
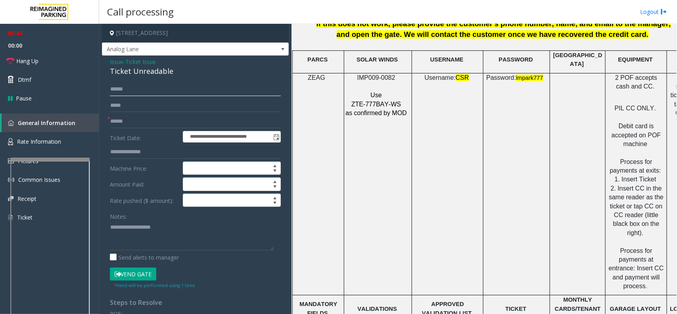
type input "******"
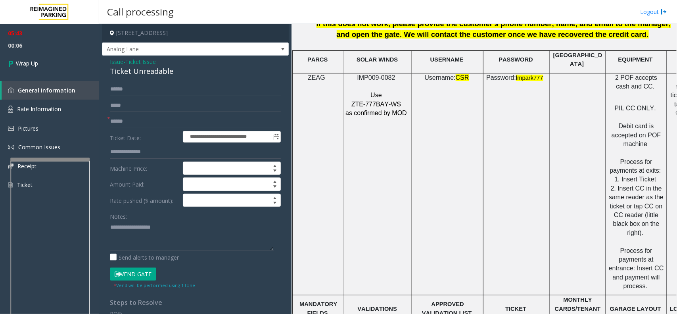
click at [139, 221] on div "Notes:" at bounding box center [195, 230] width 171 height 41
click at [113, 219] on label "Notes:" at bounding box center [118, 215] width 17 height 11
click at [112, 225] on textarea at bounding box center [192, 236] width 164 height 30
type textarea "**********"
click at [66, 58] on link "Wrap Up" at bounding box center [49, 63] width 99 height 23
